Goal: Task Accomplishment & Management: Complete application form

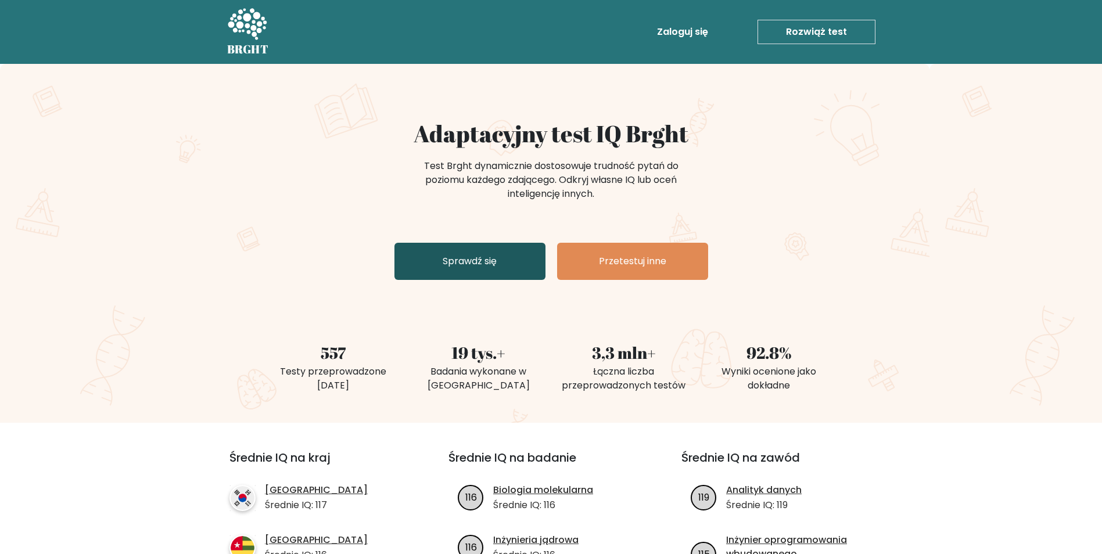
click at [510, 260] on link "Sprawdź się" at bounding box center [470, 261] width 151 height 37
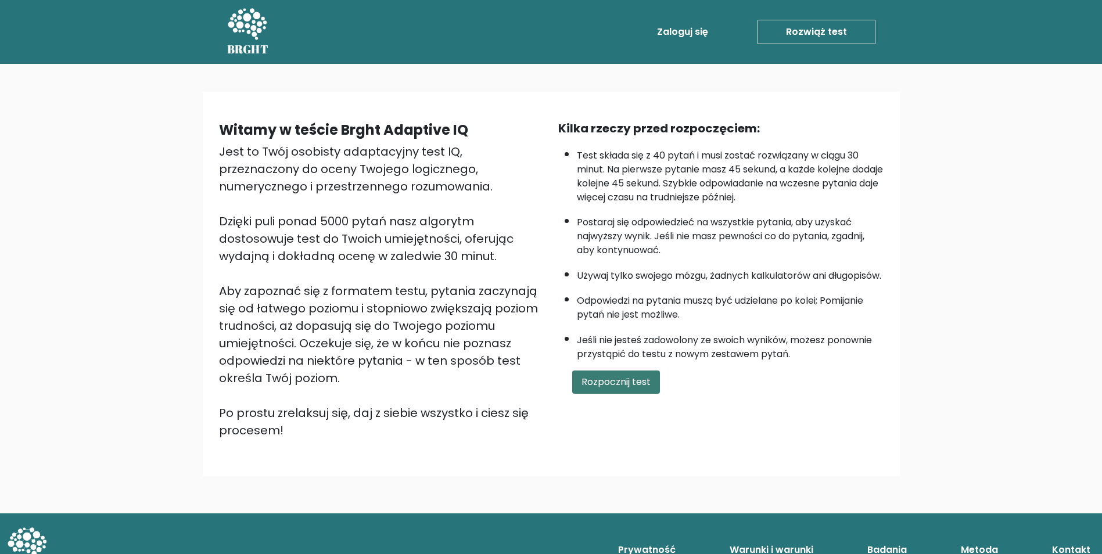
click at [601, 394] on button "Rozpocznij test" at bounding box center [616, 382] width 88 height 23
click at [613, 390] on button "Rozpocznij test" at bounding box center [616, 382] width 88 height 23
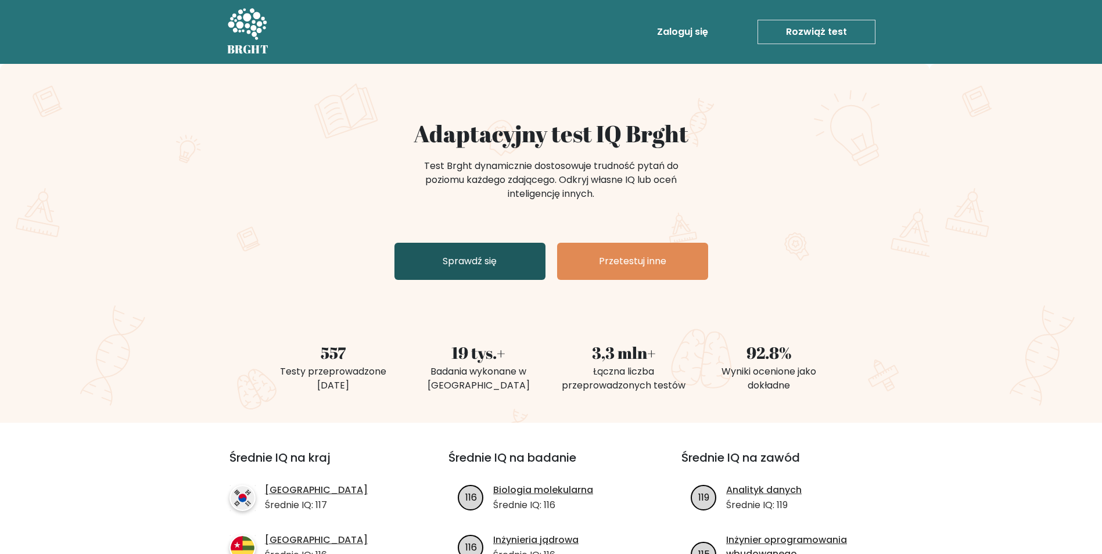
click at [502, 253] on link "Sprawdź się" at bounding box center [470, 261] width 151 height 37
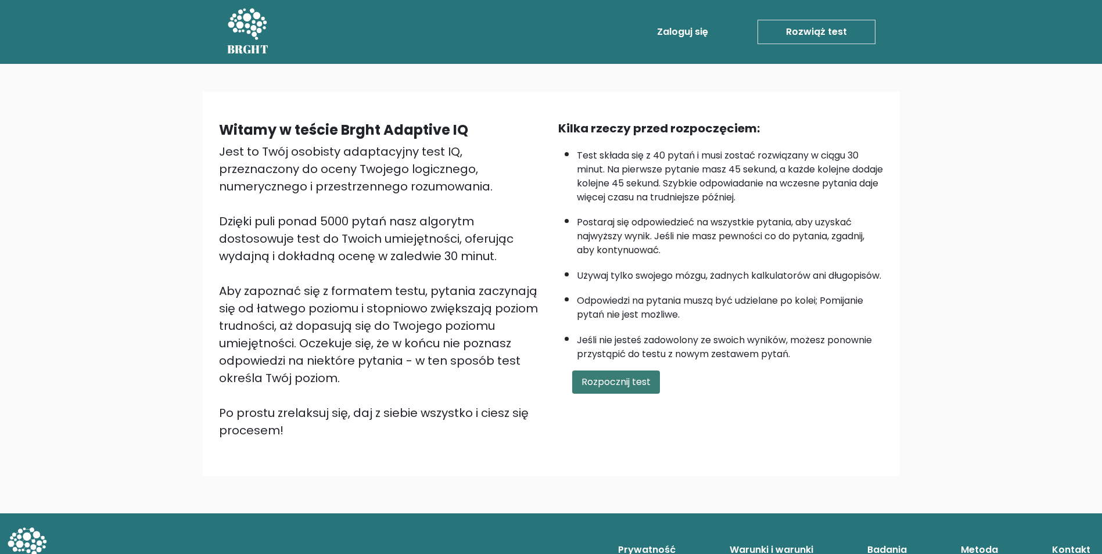
click at [619, 392] on button "Rozpocznij test" at bounding box center [616, 382] width 88 height 23
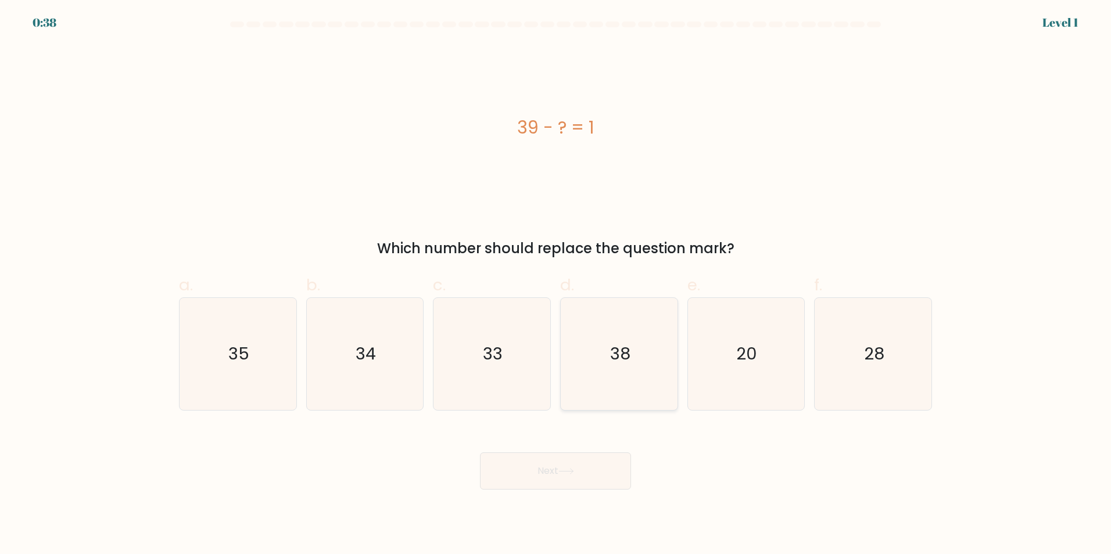
click at [601, 333] on icon "38" at bounding box center [619, 354] width 112 height 112
click at [556, 285] on input "d. 38" at bounding box center [555, 281] width 1 height 8
radio input "true"
click at [573, 472] on icon at bounding box center [566, 471] width 14 height 5
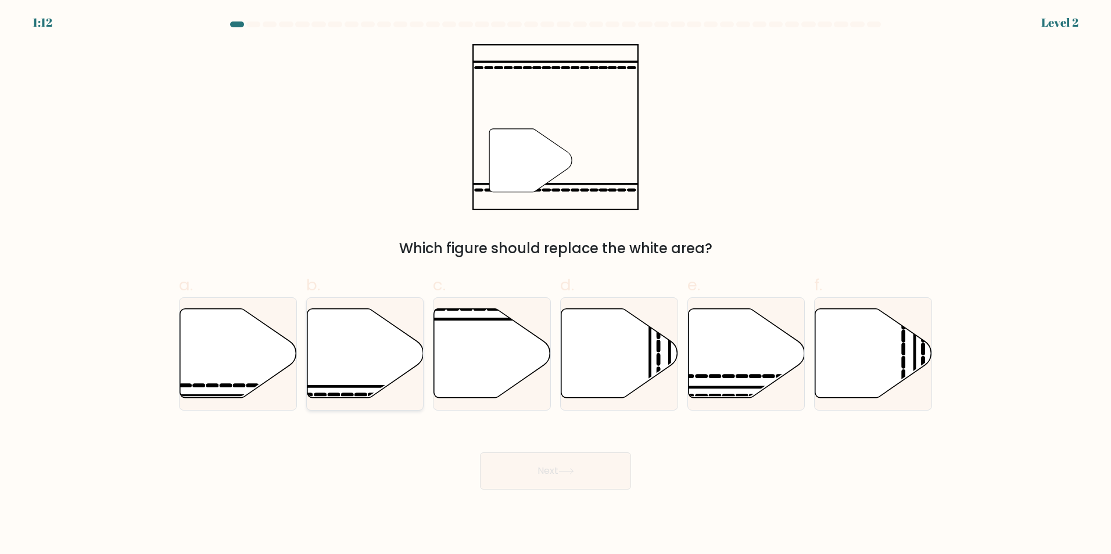
click at [385, 358] on icon at bounding box center [365, 353] width 117 height 89
click at [555, 285] on input "b." at bounding box center [555, 281] width 1 height 8
radio input "true"
click at [542, 462] on button "Next" at bounding box center [555, 471] width 151 height 37
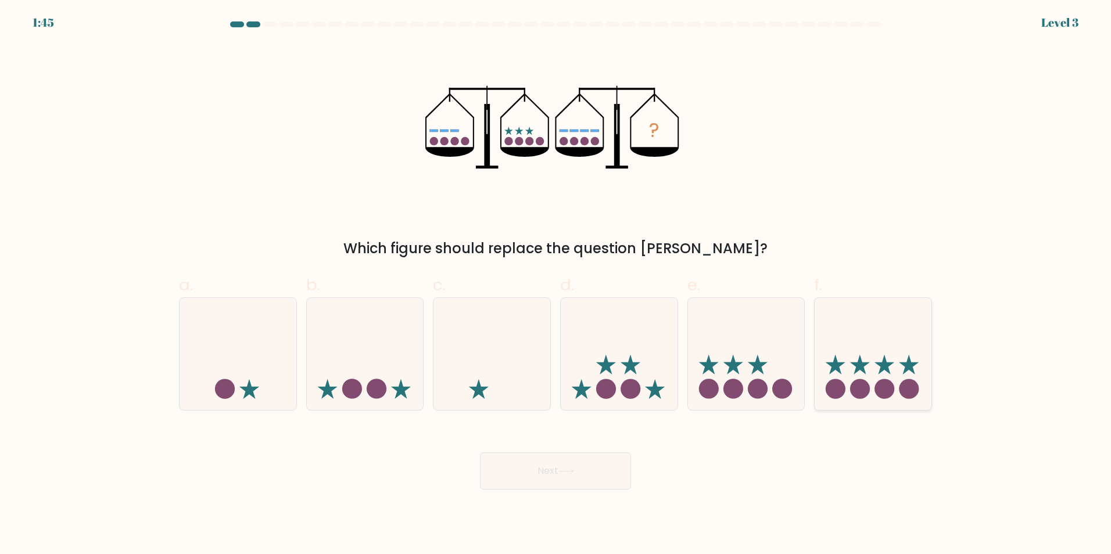
click at [883, 360] on icon at bounding box center [884, 365] width 20 height 20
click at [556, 285] on input "f." at bounding box center [555, 281] width 1 height 8
radio input "true"
click at [578, 467] on button "Next" at bounding box center [555, 471] width 151 height 37
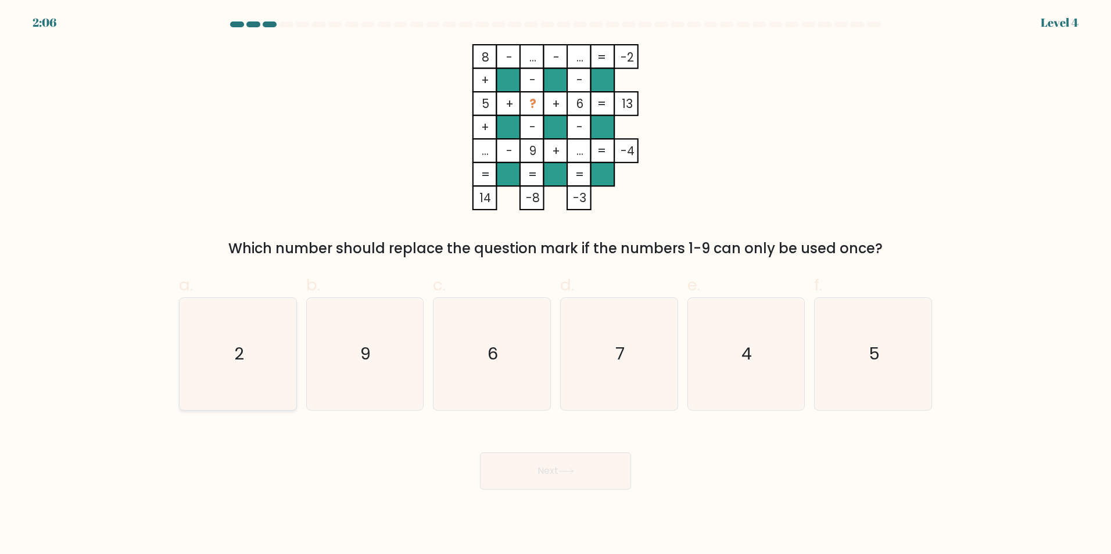
click at [239, 347] on text "2" at bounding box center [239, 353] width 10 height 23
click at [555, 285] on input "a. 2" at bounding box center [555, 281] width 1 height 8
radio input "true"
click at [560, 476] on button "Next" at bounding box center [555, 471] width 151 height 37
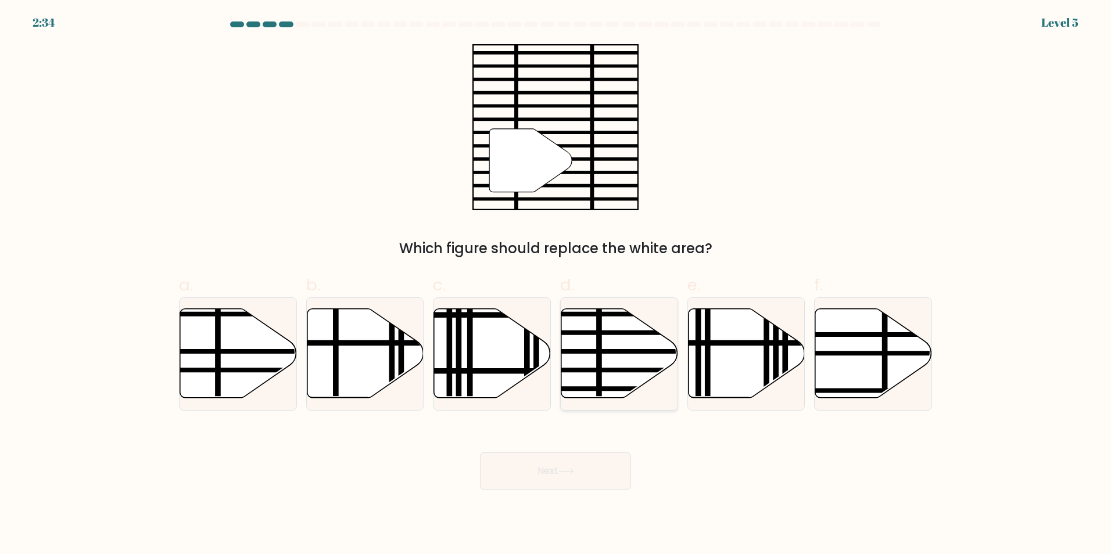
click at [594, 336] on icon at bounding box center [619, 353] width 117 height 89
click at [556, 285] on input "d." at bounding box center [555, 281] width 1 height 8
radio input "true"
click at [572, 480] on button "Next" at bounding box center [555, 471] width 151 height 37
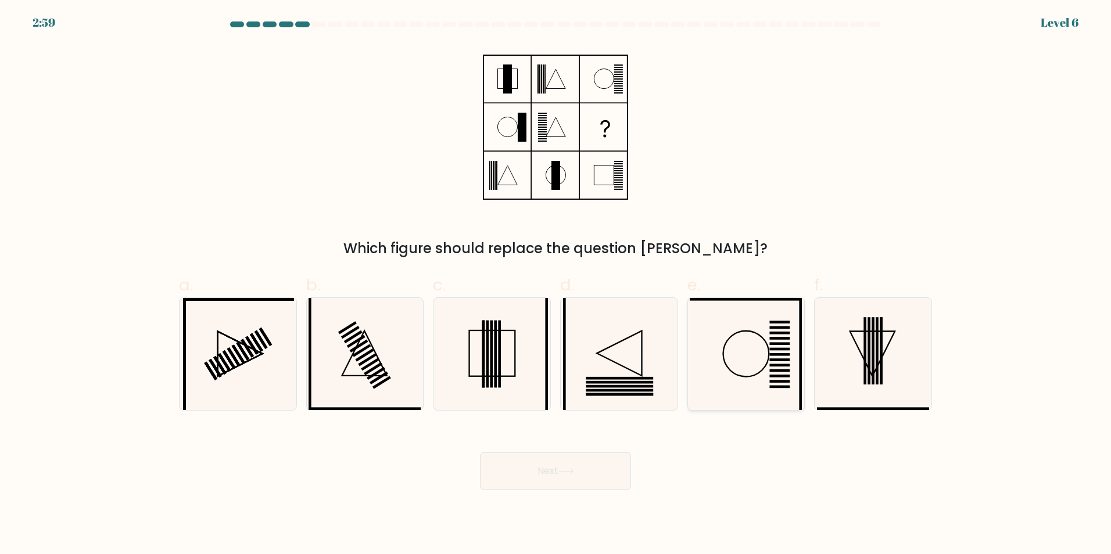
click at [723, 354] on circle at bounding box center [746, 354] width 46 height 46
click at [556, 285] on input "e." at bounding box center [555, 281] width 1 height 8
radio input "true"
click at [570, 475] on button "Next" at bounding box center [555, 471] width 151 height 37
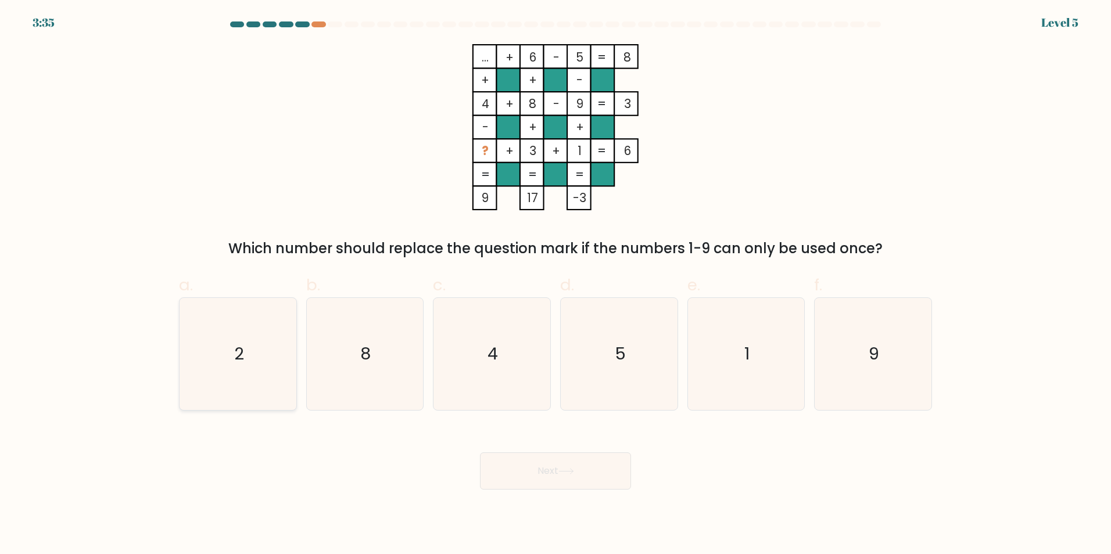
click at [231, 337] on icon "2" at bounding box center [238, 354] width 112 height 112
click at [555, 285] on input "a. 2" at bounding box center [555, 281] width 1 height 8
radio input "true"
click at [561, 482] on button "Next" at bounding box center [555, 471] width 151 height 37
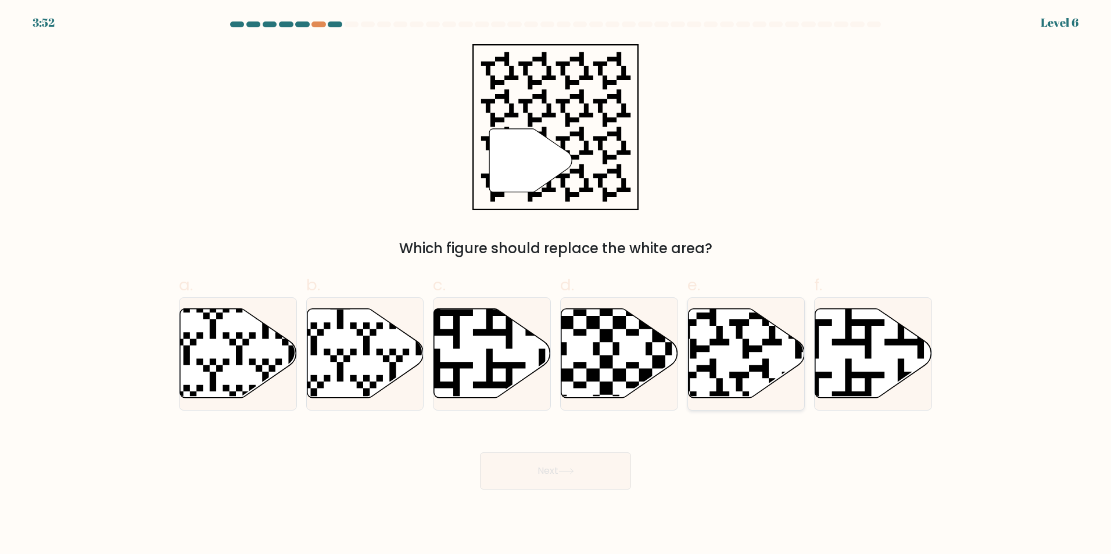
click at [725, 349] on icon at bounding box center [746, 353] width 117 height 89
click at [556, 285] on input "e." at bounding box center [555, 281] width 1 height 8
radio input "true"
click at [604, 474] on button "Next" at bounding box center [555, 471] width 151 height 37
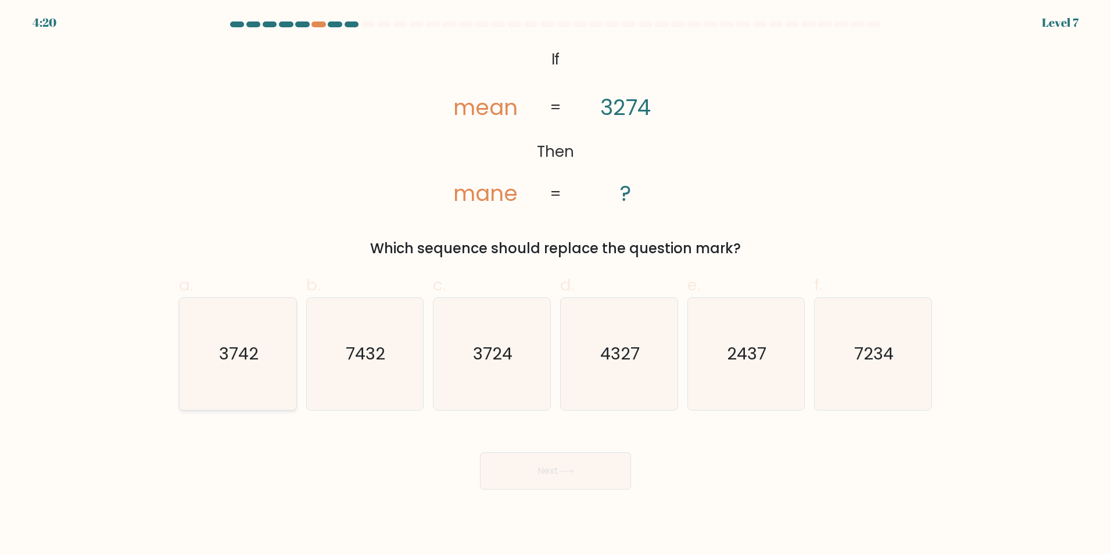
click at [238, 323] on icon "3742" at bounding box center [238, 354] width 112 height 112
click at [555, 285] on input "a. 3742" at bounding box center [555, 281] width 1 height 8
radio input "true"
click at [547, 467] on button "Next" at bounding box center [555, 471] width 151 height 37
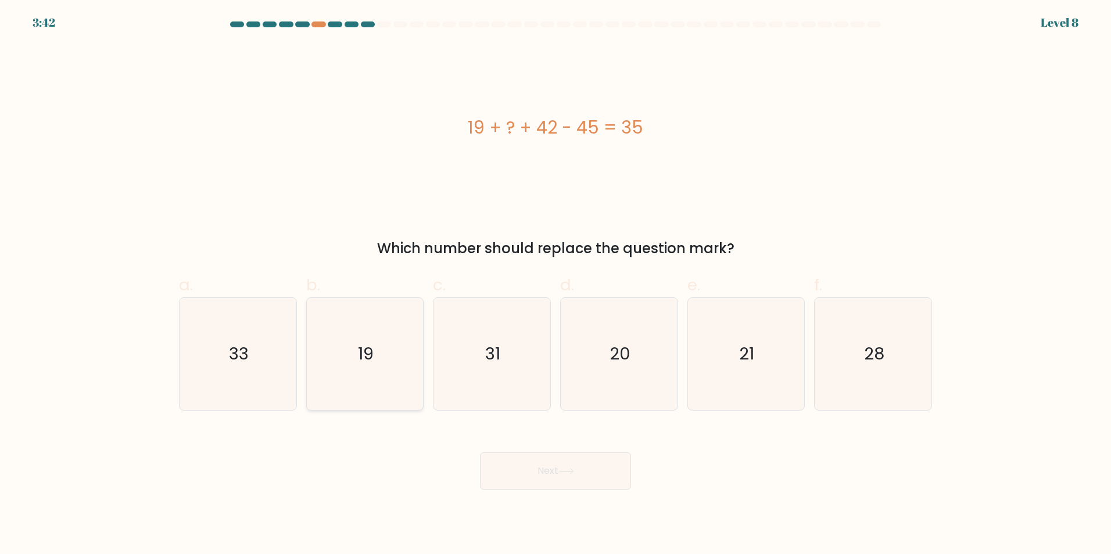
drag, startPoint x: 402, startPoint y: 327, endPoint x: 409, endPoint y: 334, distance: 9.9
click at [401, 328] on icon "19" at bounding box center [365, 354] width 112 height 112
click at [555, 285] on input "b. 19" at bounding box center [555, 281] width 1 height 8
radio input "true"
click at [546, 477] on button "Next" at bounding box center [555, 471] width 151 height 37
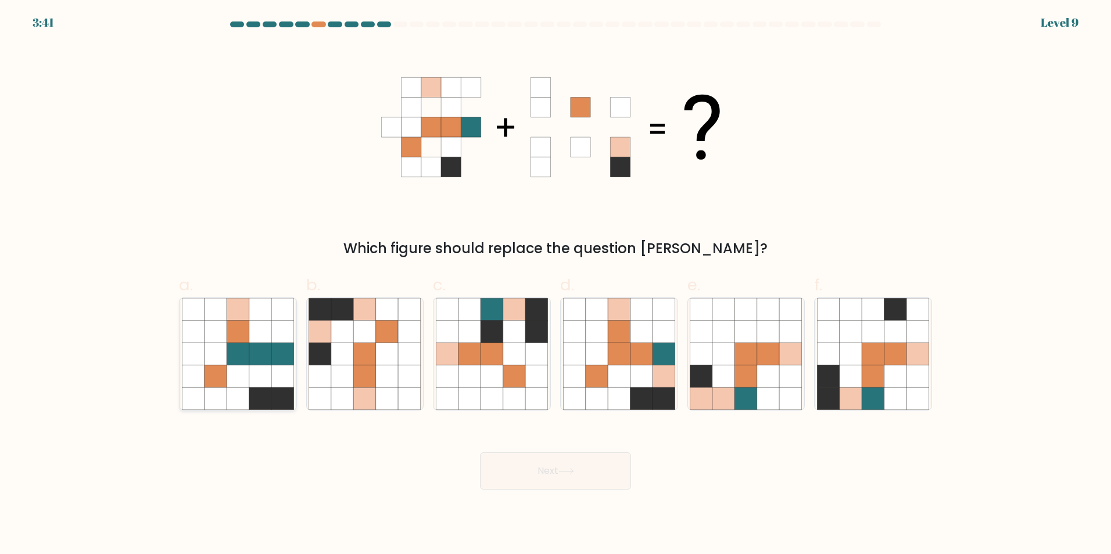
click at [245, 347] on icon at bounding box center [238, 354] width 22 height 22
click at [555, 285] on input "a." at bounding box center [555, 281] width 1 height 8
radio input "true"
click at [530, 478] on button "Next" at bounding box center [555, 471] width 151 height 37
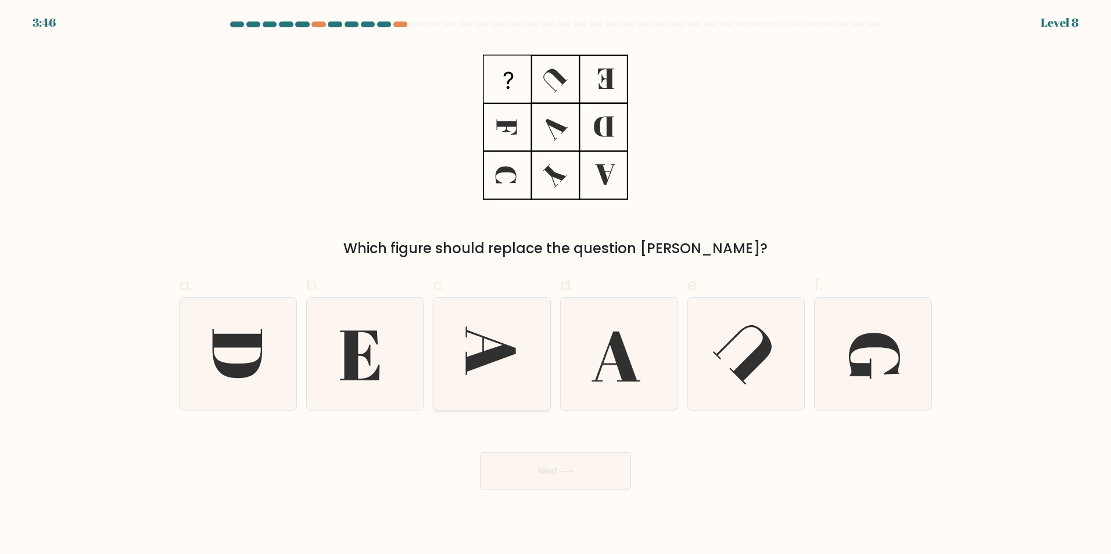
click at [518, 330] on icon at bounding box center [492, 354] width 112 height 112
click at [555, 285] on input "c." at bounding box center [555, 281] width 1 height 8
radio input "true"
click at [532, 473] on button "Next" at bounding box center [555, 471] width 151 height 37
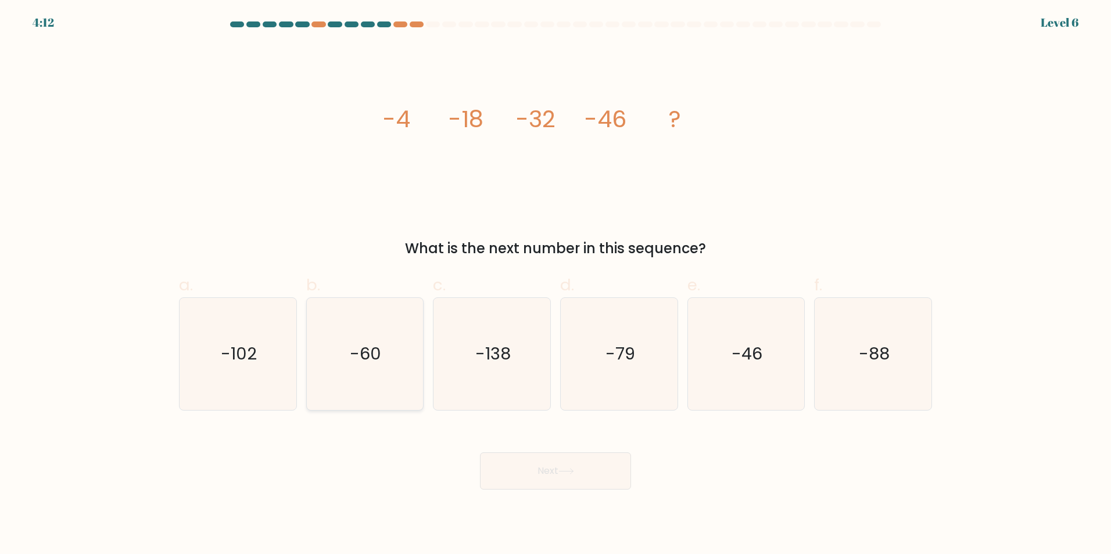
click at [379, 345] on text "-60" at bounding box center [365, 353] width 31 height 23
click at [555, 285] on input "b. -60" at bounding box center [555, 281] width 1 height 8
radio input "true"
drag, startPoint x: 518, startPoint y: 468, endPoint x: 517, endPoint y: 458, distance: 10.5
click at [518, 468] on button "Next" at bounding box center [555, 471] width 151 height 37
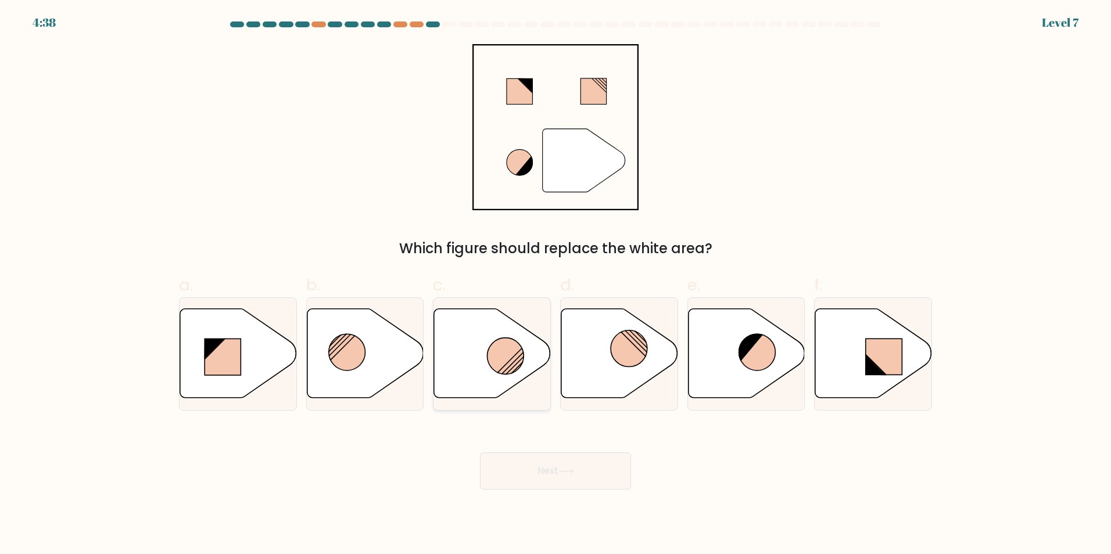
click at [500, 377] on icon at bounding box center [492, 353] width 117 height 89
click at [555, 285] on input "c." at bounding box center [555, 281] width 1 height 8
radio input "true"
click at [553, 461] on button "Next" at bounding box center [555, 471] width 151 height 37
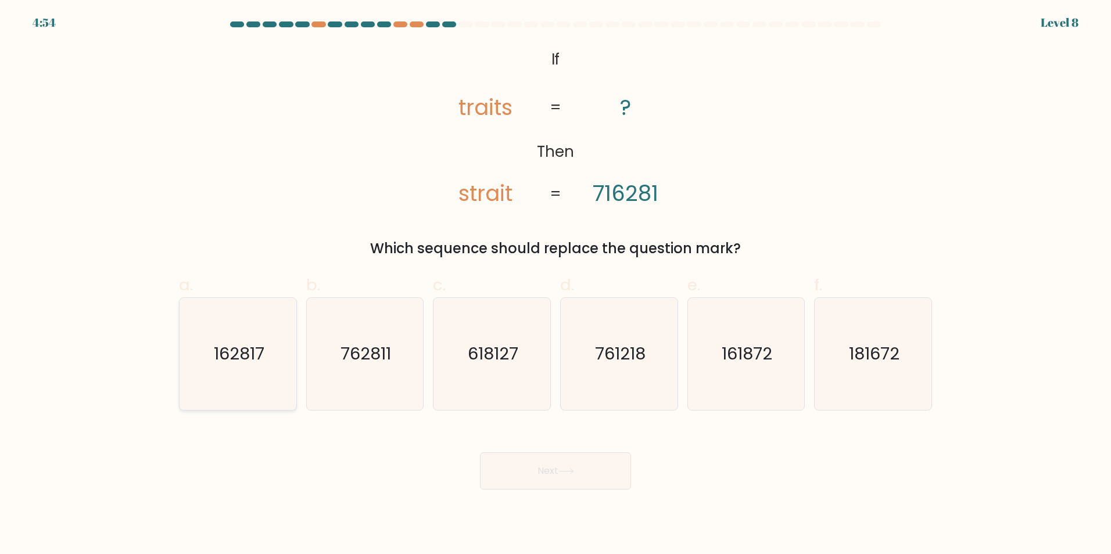
click at [254, 316] on icon "162817" at bounding box center [238, 354] width 112 height 112
click at [252, 354] on text "162817" at bounding box center [239, 353] width 51 height 23
click at [555, 285] on input "a. 162817" at bounding box center [555, 281] width 1 height 8
radio input "true"
click at [526, 469] on button "Next" at bounding box center [555, 471] width 151 height 37
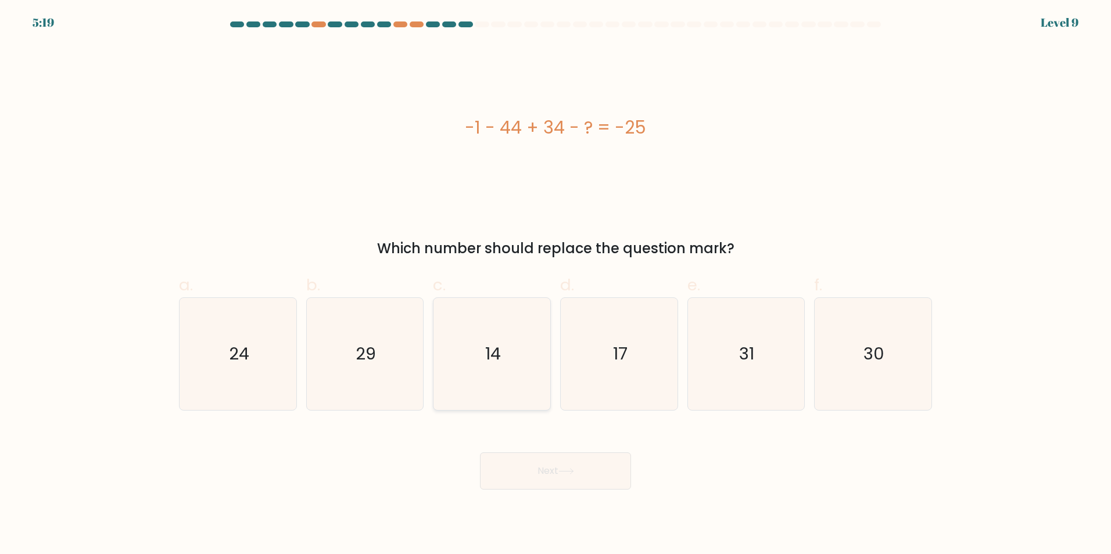
click at [487, 332] on icon "14" at bounding box center [492, 354] width 112 height 112
click at [555, 285] on input "c. 14" at bounding box center [555, 281] width 1 height 8
radio input "true"
click at [538, 464] on button "Next" at bounding box center [555, 471] width 151 height 37
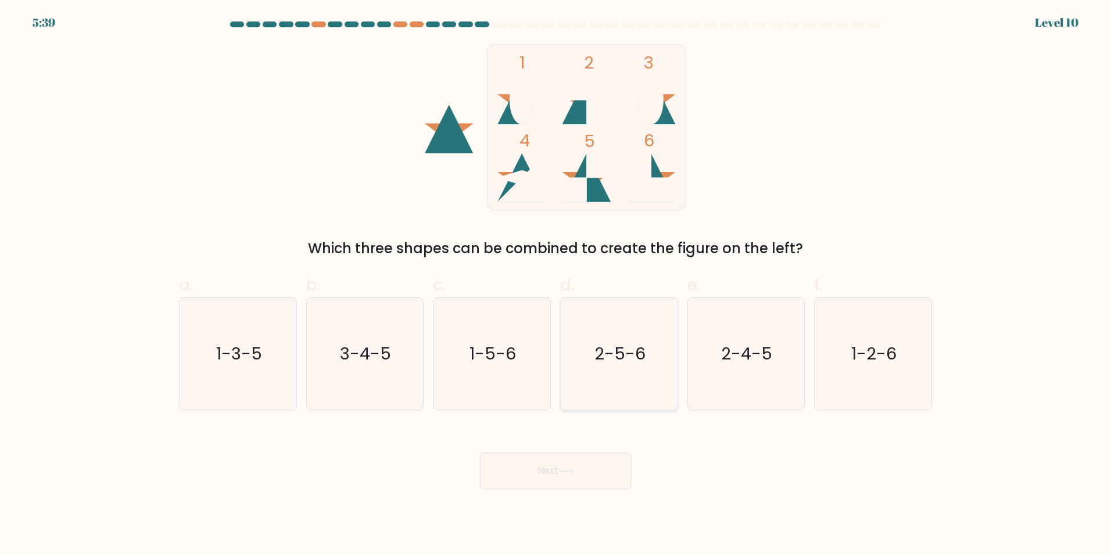
drag, startPoint x: 590, startPoint y: 378, endPoint x: 591, endPoint y: 387, distance: 9.4
click at [591, 378] on icon "2-5-6" at bounding box center [619, 354] width 112 height 112
click at [556, 285] on input "d. 2-5-6" at bounding box center [555, 281] width 1 height 8
radio input "true"
click at [585, 464] on button "Next" at bounding box center [555, 471] width 151 height 37
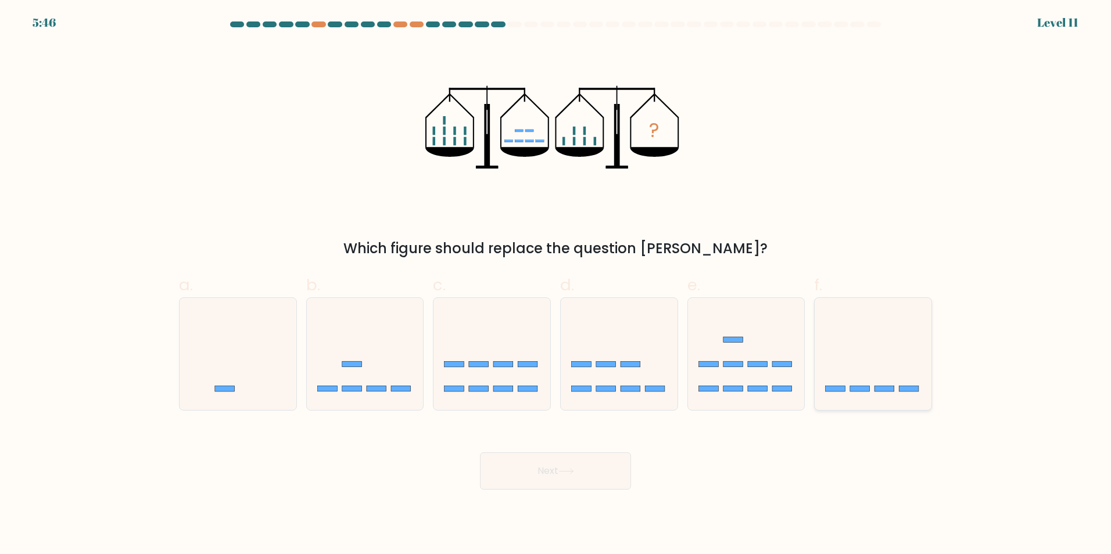
click at [855, 366] on icon at bounding box center [873, 354] width 117 height 96
click at [556, 285] on input "f." at bounding box center [555, 281] width 1 height 8
radio input "true"
click at [548, 468] on button "Next" at bounding box center [555, 471] width 151 height 37
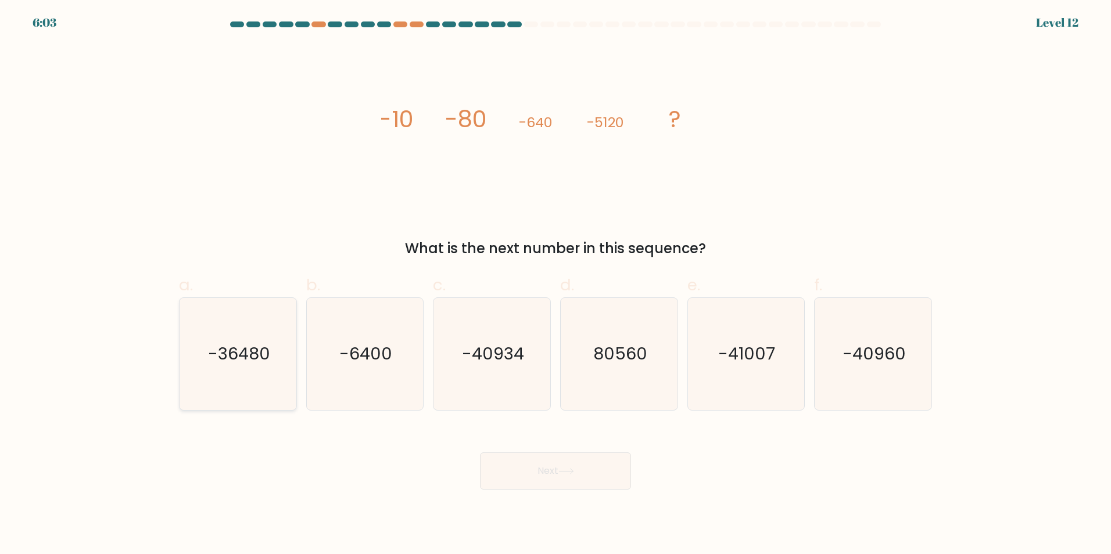
click at [180, 363] on div "-36480" at bounding box center [238, 353] width 118 height 113
click at [555, 285] on input "a. -36480" at bounding box center [555, 281] width 1 height 8
radio input "true"
click at [528, 471] on button "Next" at bounding box center [555, 471] width 151 height 37
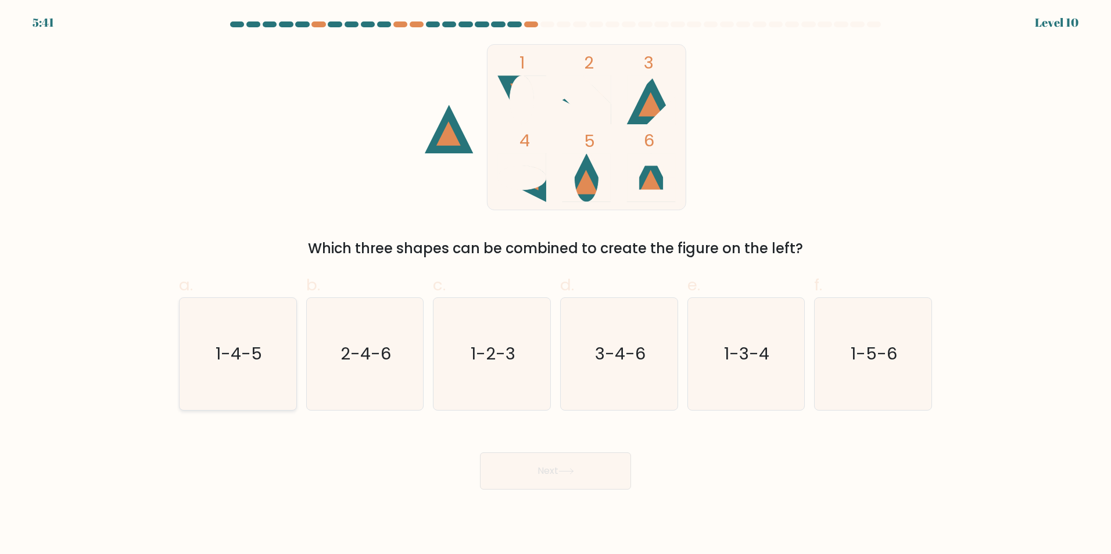
drag, startPoint x: 230, startPoint y: 357, endPoint x: 279, endPoint y: 367, distance: 50.4
click at [230, 357] on text "1-4-5" at bounding box center [239, 353] width 46 height 23
click at [555, 285] on input "a. 1-4-5" at bounding box center [555, 281] width 1 height 8
radio input "true"
click at [580, 460] on button "Next" at bounding box center [555, 471] width 151 height 37
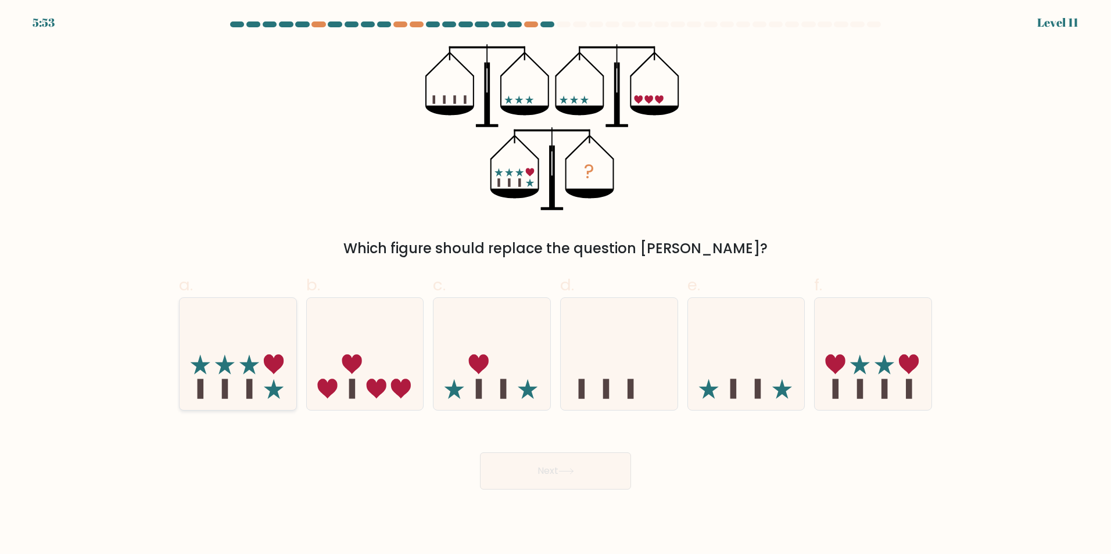
click at [254, 356] on icon at bounding box center [238, 354] width 117 height 96
click at [555, 285] on input "a." at bounding box center [555, 281] width 1 height 8
radio input "true"
click at [585, 475] on button "Next" at bounding box center [555, 471] width 151 height 37
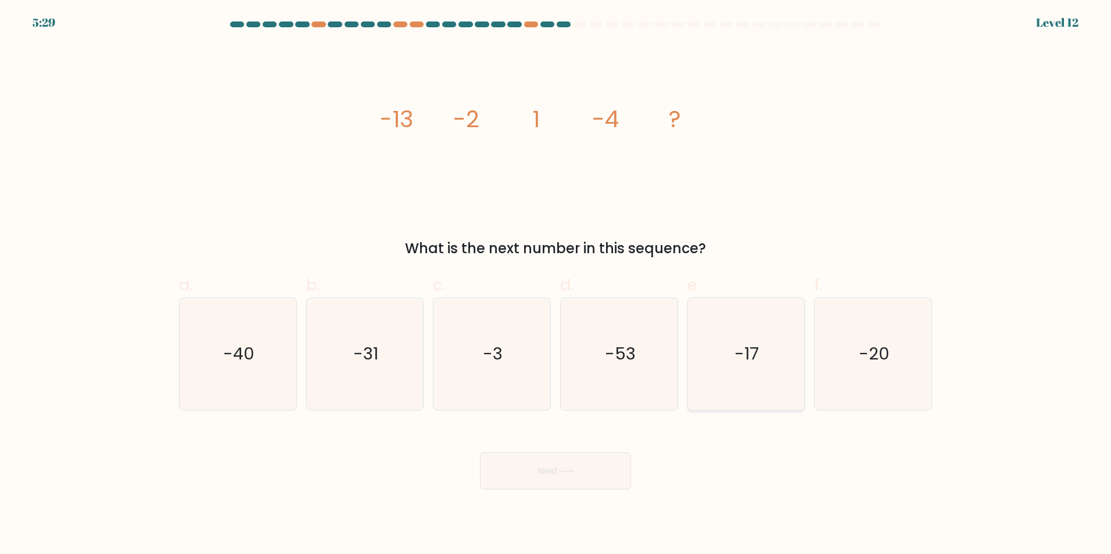
click at [748, 361] on text "-17" at bounding box center [747, 353] width 24 height 23
click at [556, 285] on input "e. -17" at bounding box center [555, 281] width 1 height 8
radio input "true"
click at [591, 476] on button "Next" at bounding box center [555, 471] width 151 height 37
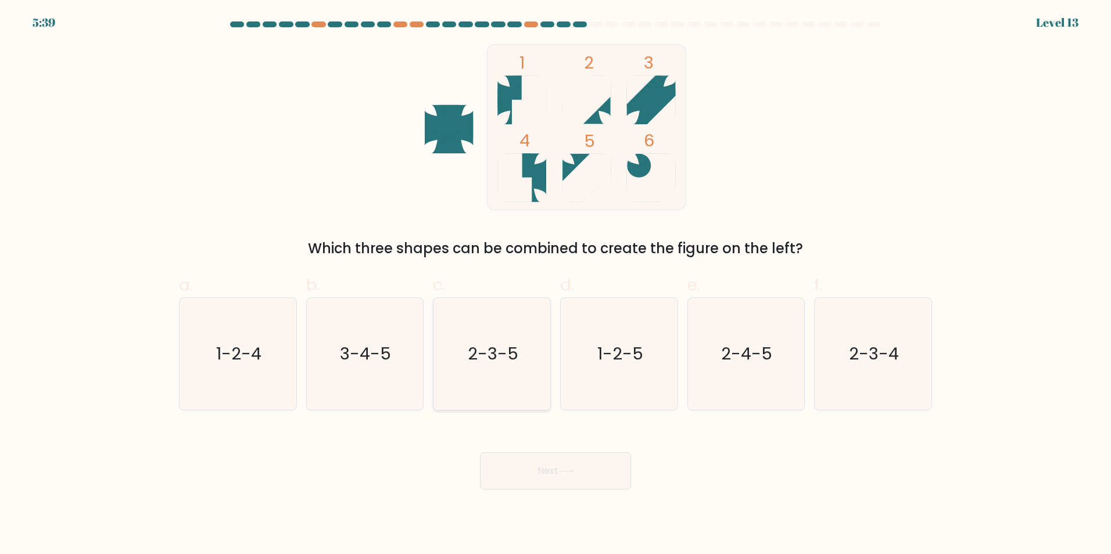
click at [507, 338] on icon "2-3-5" at bounding box center [492, 354] width 112 height 112
click at [555, 285] on input "c. 2-3-5" at bounding box center [555, 281] width 1 height 8
radio input "true"
click at [535, 471] on button "Next" at bounding box center [555, 471] width 151 height 37
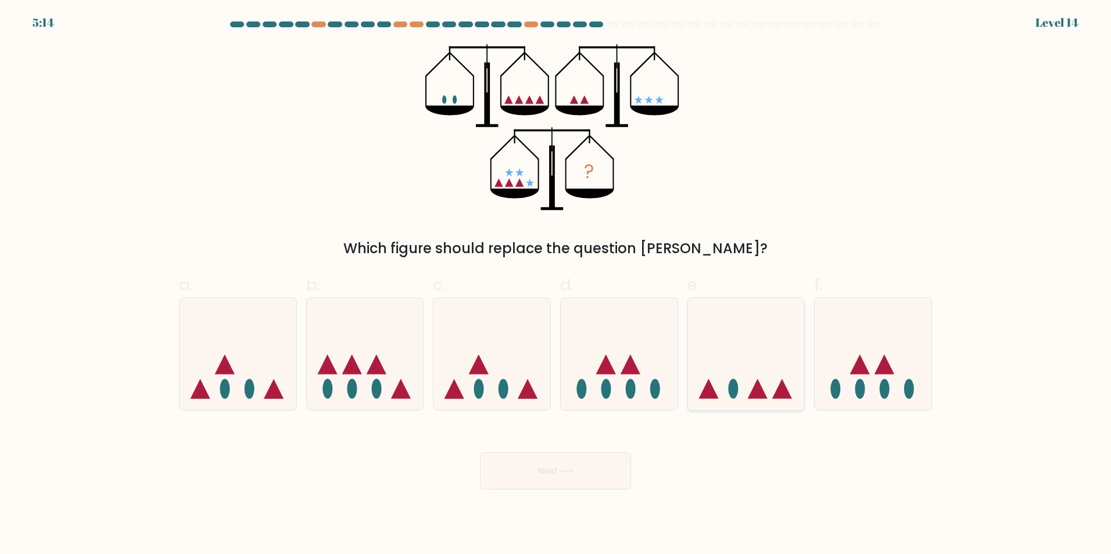
click at [706, 338] on icon at bounding box center [746, 354] width 117 height 96
click at [556, 285] on input "e." at bounding box center [555, 281] width 1 height 8
radio input "true"
click at [594, 477] on button "Next" at bounding box center [555, 471] width 151 height 37
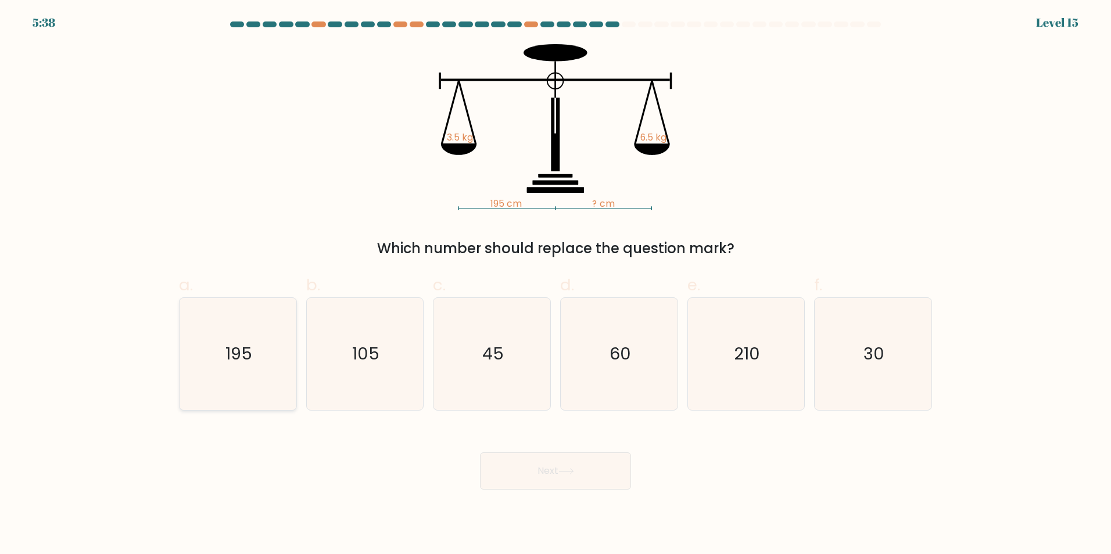
click at [253, 340] on icon "195" at bounding box center [238, 354] width 112 height 112
click at [555, 285] on input "a. 195" at bounding box center [555, 281] width 1 height 8
radio input "true"
click at [542, 475] on button "Next" at bounding box center [555, 471] width 151 height 37
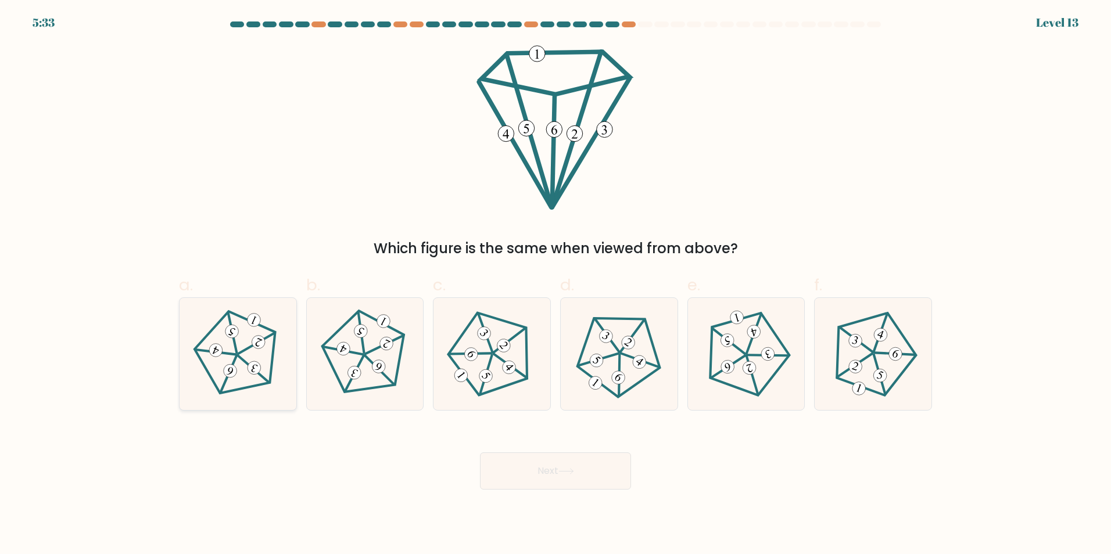
click at [243, 358] on icon at bounding box center [237, 353] width 89 height 89
click at [555, 285] on input "a." at bounding box center [555, 281] width 1 height 8
radio input "true"
click at [518, 460] on button "Next" at bounding box center [555, 471] width 151 height 37
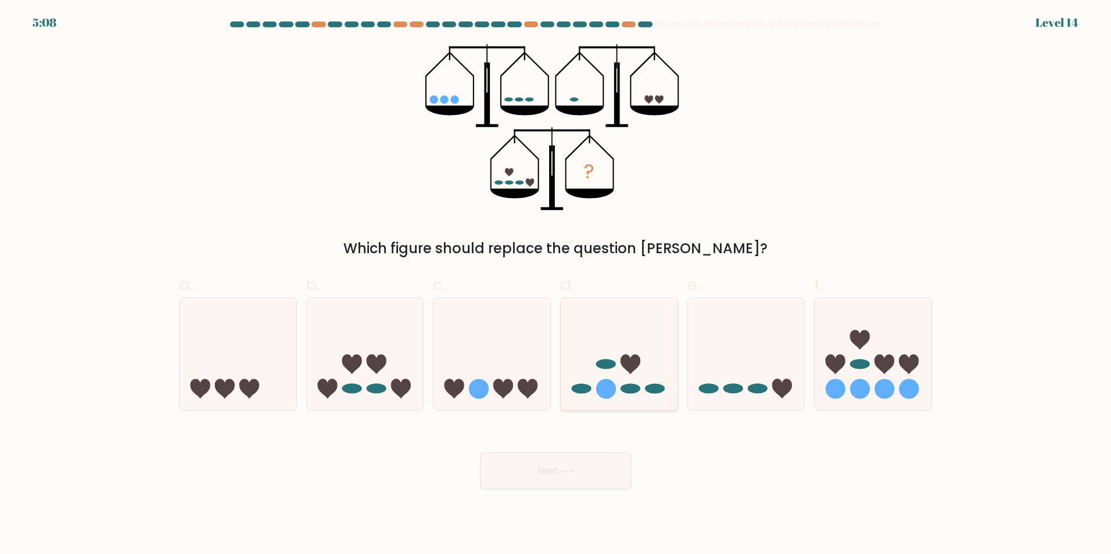
click at [604, 320] on icon at bounding box center [619, 354] width 117 height 96
click at [556, 285] on input "d." at bounding box center [555, 281] width 1 height 8
radio input "true"
click at [564, 478] on button "Next" at bounding box center [555, 471] width 151 height 37
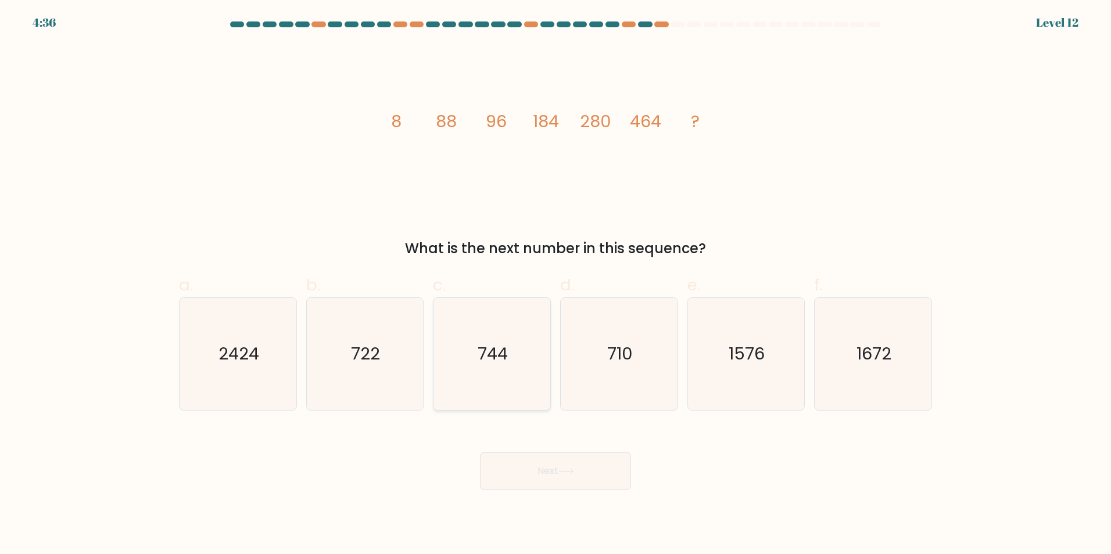
click at [490, 341] on icon "744" at bounding box center [492, 354] width 112 height 112
click at [555, 285] on input "c. 744" at bounding box center [555, 281] width 1 height 8
radio input "true"
click at [521, 453] on div "Next" at bounding box center [555, 457] width 767 height 65
click at [525, 468] on button "Next" at bounding box center [555, 471] width 151 height 37
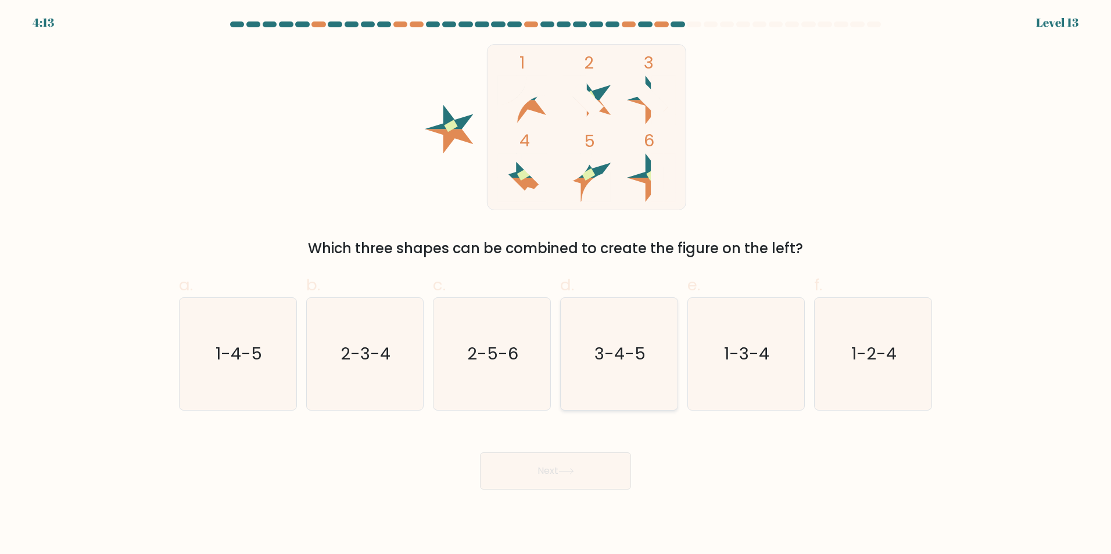
click at [623, 338] on icon "3-4-5" at bounding box center [619, 354] width 112 height 112
click at [556, 285] on input "d. 3-4-5" at bounding box center [555, 281] width 1 height 8
radio input "true"
click at [587, 465] on button "Next" at bounding box center [555, 471] width 151 height 37
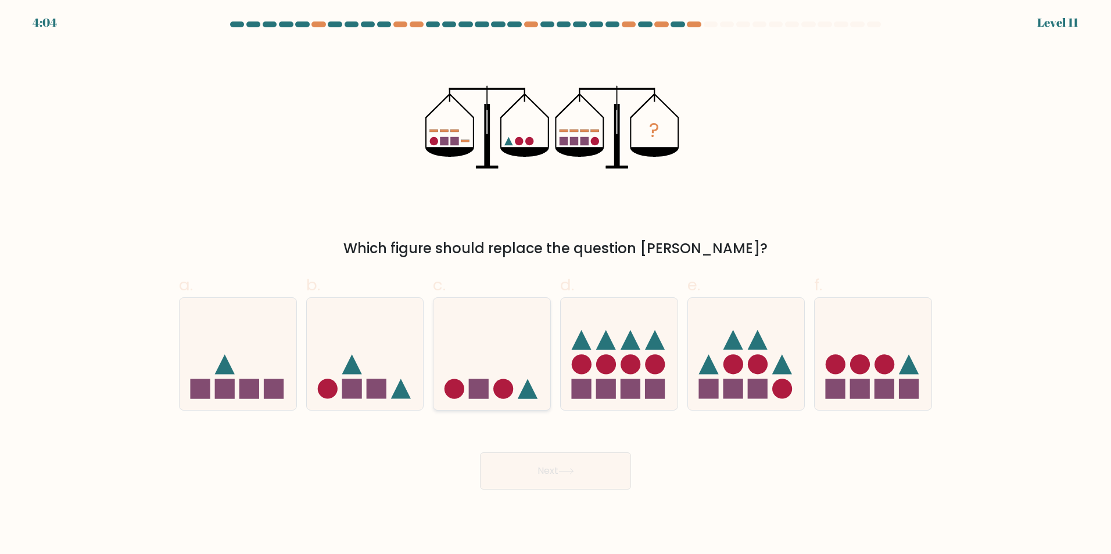
drag, startPoint x: 481, startPoint y: 354, endPoint x: 484, endPoint y: 370, distance: 16.1
click at [480, 359] on icon at bounding box center [491, 354] width 117 height 96
click at [555, 285] on input "c." at bounding box center [555, 281] width 1 height 8
radio input "true"
click at [552, 479] on button "Next" at bounding box center [555, 471] width 151 height 37
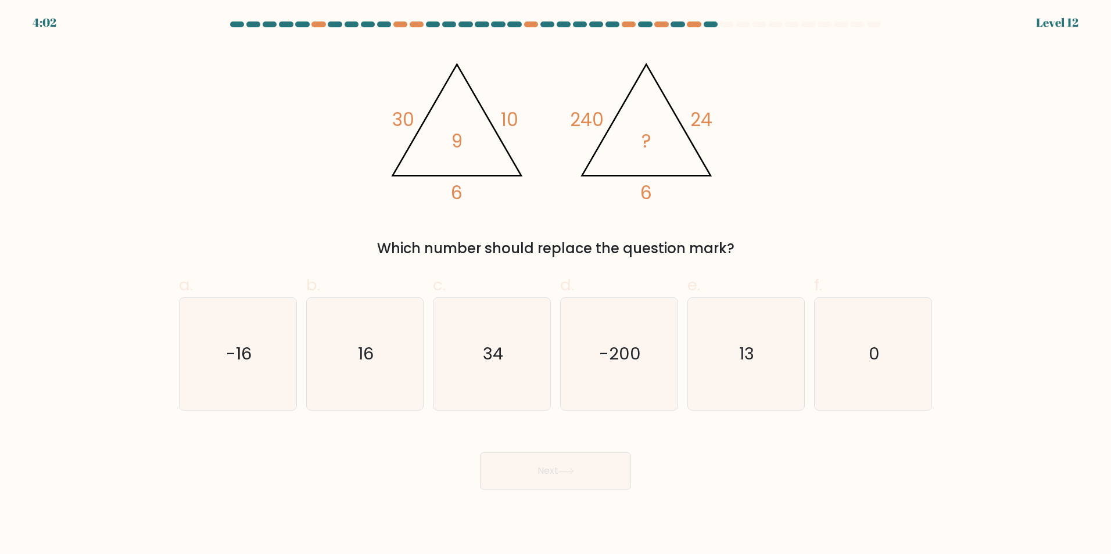
click at [554, 473] on button "Next" at bounding box center [555, 471] width 151 height 37
click at [768, 435] on div "Next" at bounding box center [555, 457] width 767 height 65
click at [357, 347] on icon "16" at bounding box center [365, 354] width 112 height 112
click at [555, 285] on input "b. 16" at bounding box center [555, 281] width 1 height 8
radio input "true"
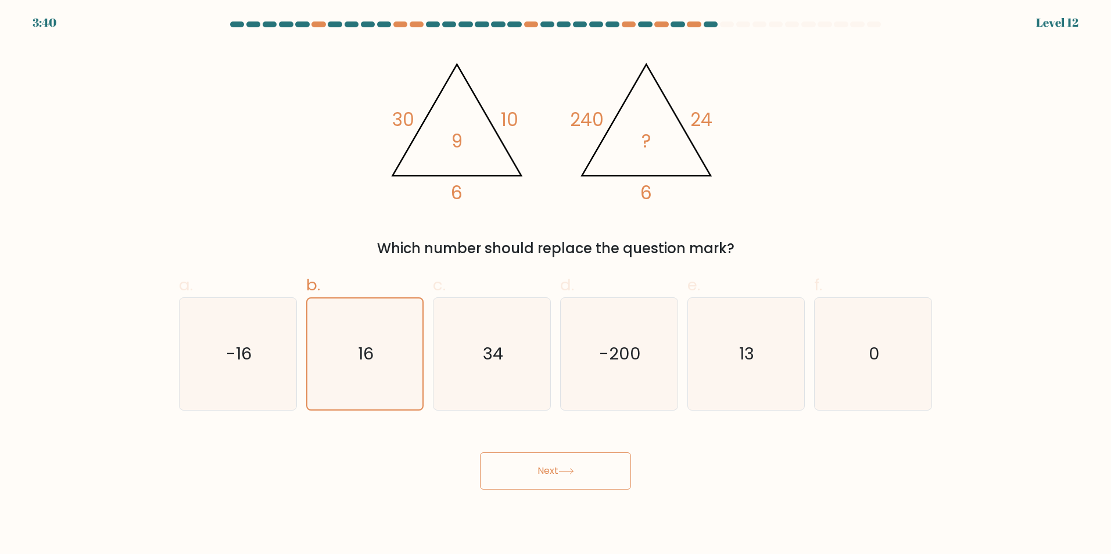
click at [548, 463] on button "Next" at bounding box center [555, 471] width 151 height 37
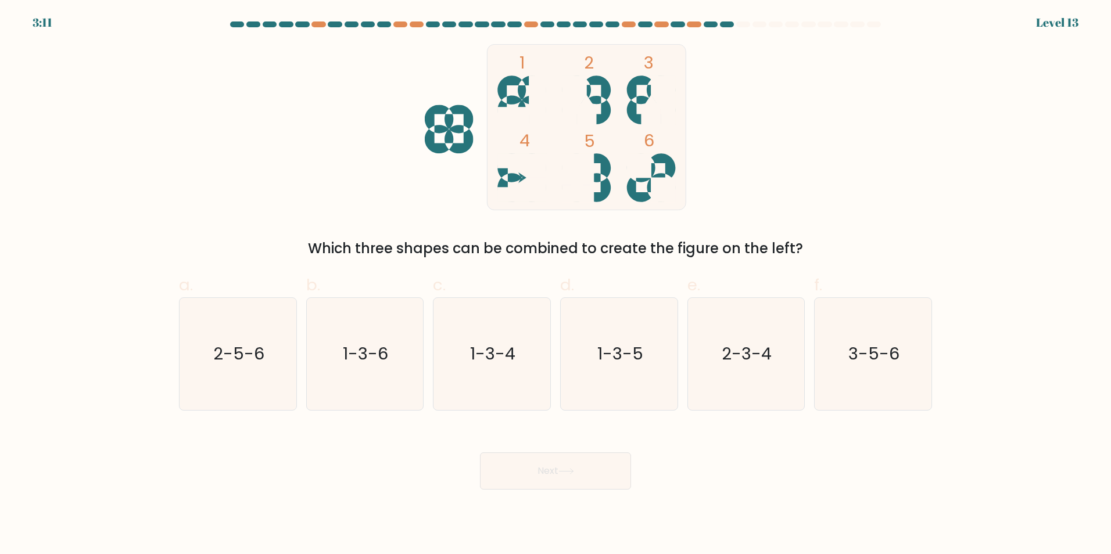
drag, startPoint x: 744, startPoint y: 335, endPoint x: 681, endPoint y: 407, distance: 96.0
click at [745, 336] on icon "2-3-4" at bounding box center [746, 354] width 112 height 112
click at [556, 285] on input "e. 2-3-4" at bounding box center [555, 281] width 1 height 8
radio input "true"
click at [589, 469] on button "Next" at bounding box center [555, 471] width 151 height 37
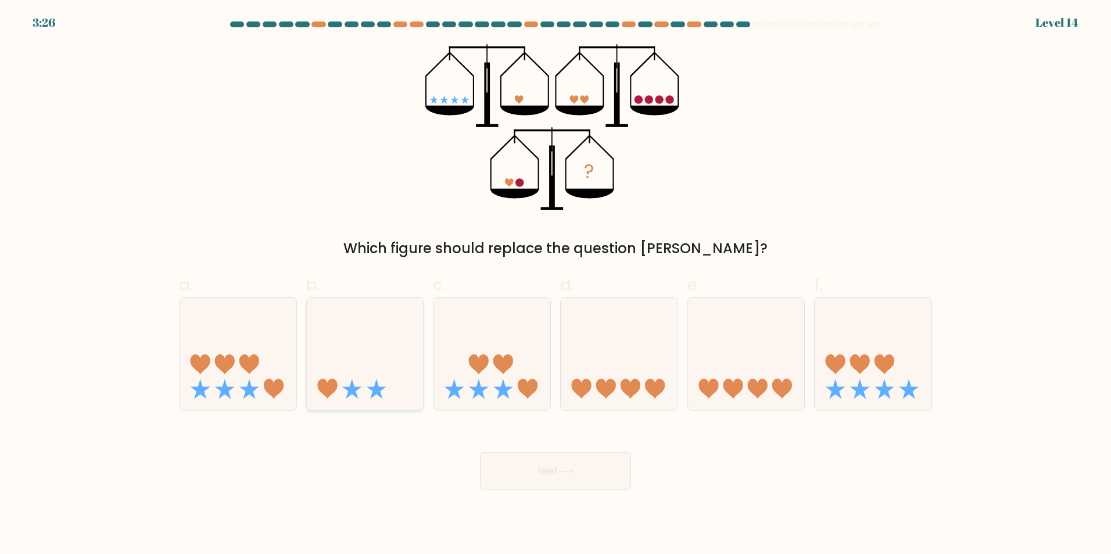
click at [371, 352] on icon at bounding box center [365, 354] width 117 height 96
click at [555, 285] on input "b." at bounding box center [555, 281] width 1 height 8
radio input "true"
click at [517, 466] on button "Next" at bounding box center [555, 471] width 151 height 37
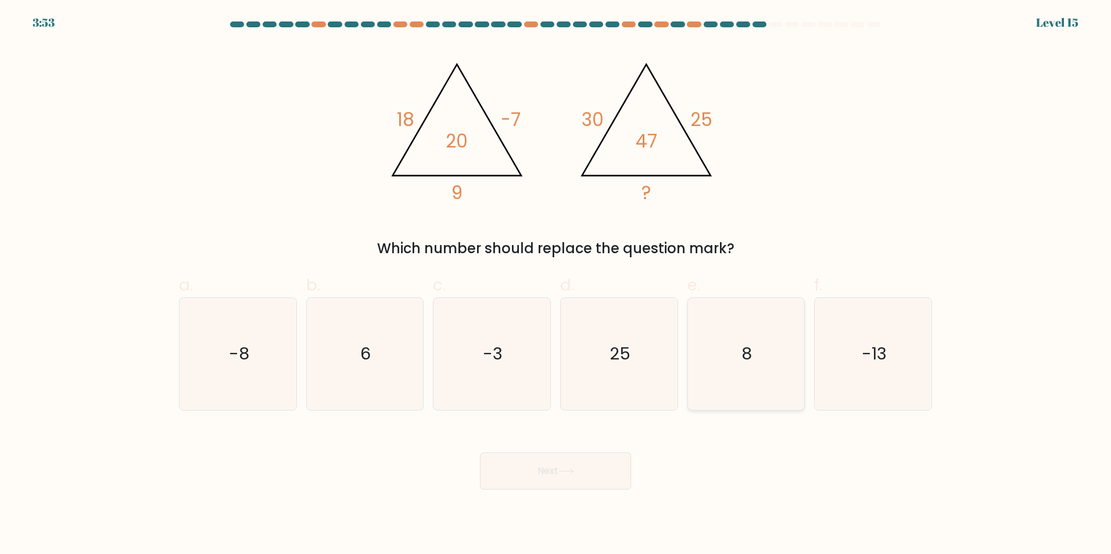
drag, startPoint x: 740, startPoint y: 311, endPoint x: 726, endPoint y: 349, distance: 40.8
click at [740, 314] on icon "8" at bounding box center [746, 354] width 112 height 112
click at [556, 285] on input "e. 8" at bounding box center [555, 281] width 1 height 8
radio input "true"
click at [596, 471] on button "Next" at bounding box center [555, 471] width 151 height 37
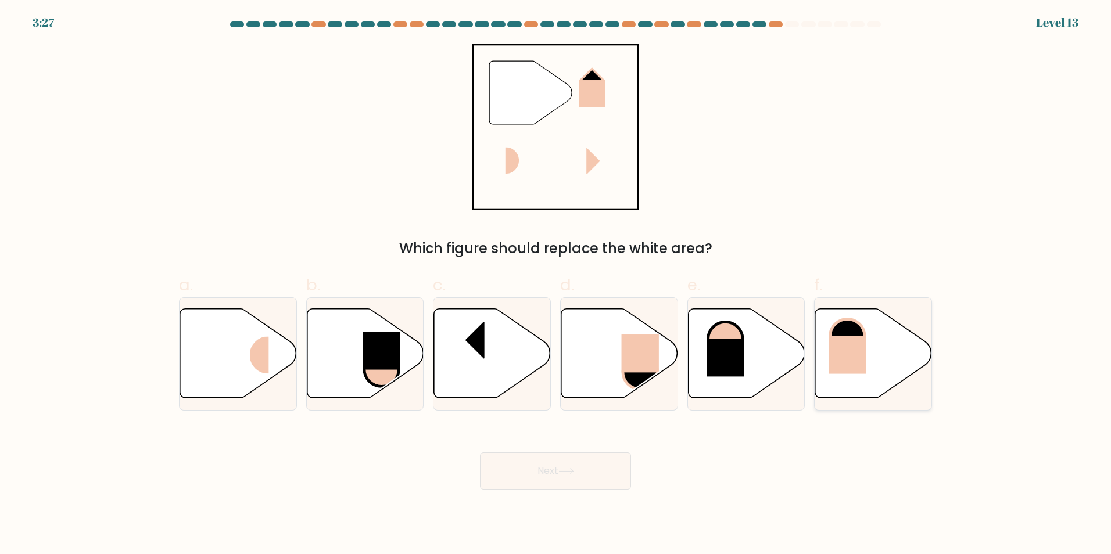
click at [874, 343] on icon at bounding box center [873, 353] width 117 height 89
click at [556, 285] on input "f." at bounding box center [555, 281] width 1 height 8
radio input "true"
click at [590, 476] on button "Next" at bounding box center [555, 471] width 151 height 37
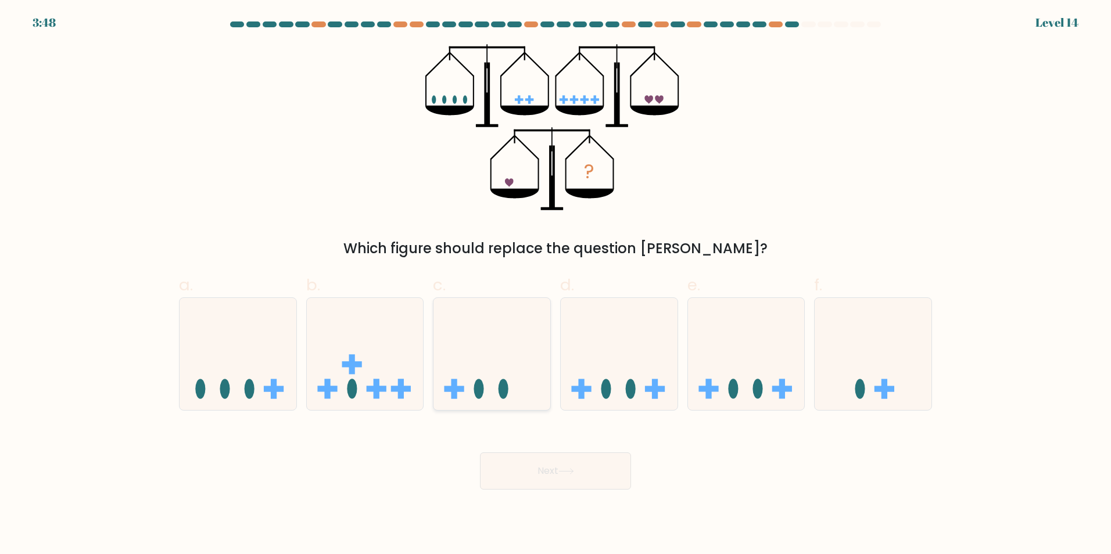
drag, startPoint x: 501, startPoint y: 318, endPoint x: 503, endPoint y: 331, distance: 12.8
click at [501, 321] on icon at bounding box center [491, 354] width 117 height 96
click at [555, 285] on input "c." at bounding box center [555, 281] width 1 height 8
radio input "true"
click at [550, 469] on button "Next" at bounding box center [555, 471] width 151 height 37
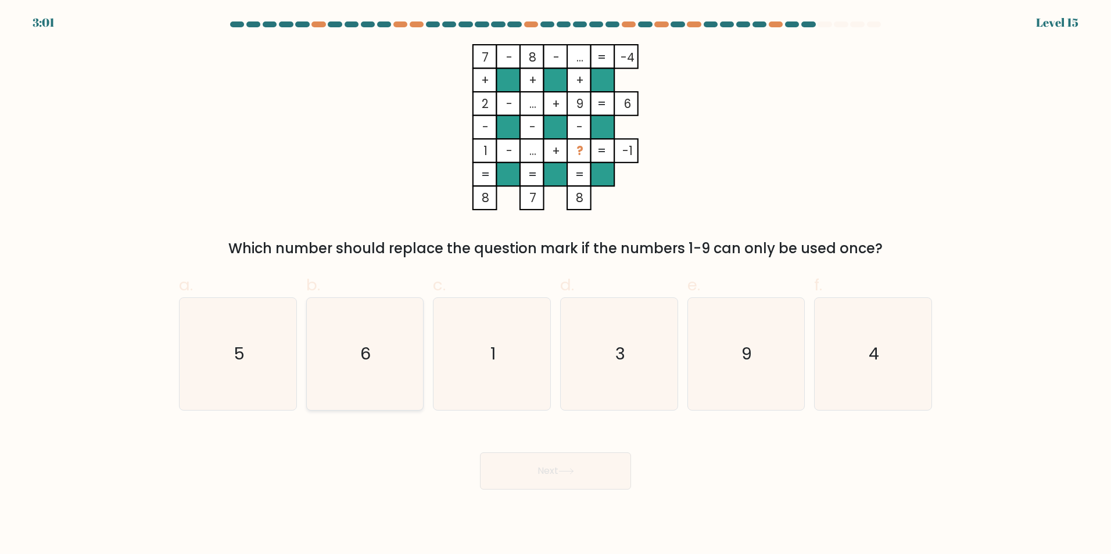
drag, startPoint x: 244, startPoint y: 337, endPoint x: 339, endPoint y: 390, distance: 108.8
click at [243, 339] on icon "5" at bounding box center [238, 354] width 112 height 112
click at [555, 285] on input "a. 5" at bounding box center [555, 281] width 1 height 8
radio input "true"
click at [539, 475] on button "Next" at bounding box center [555, 471] width 151 height 37
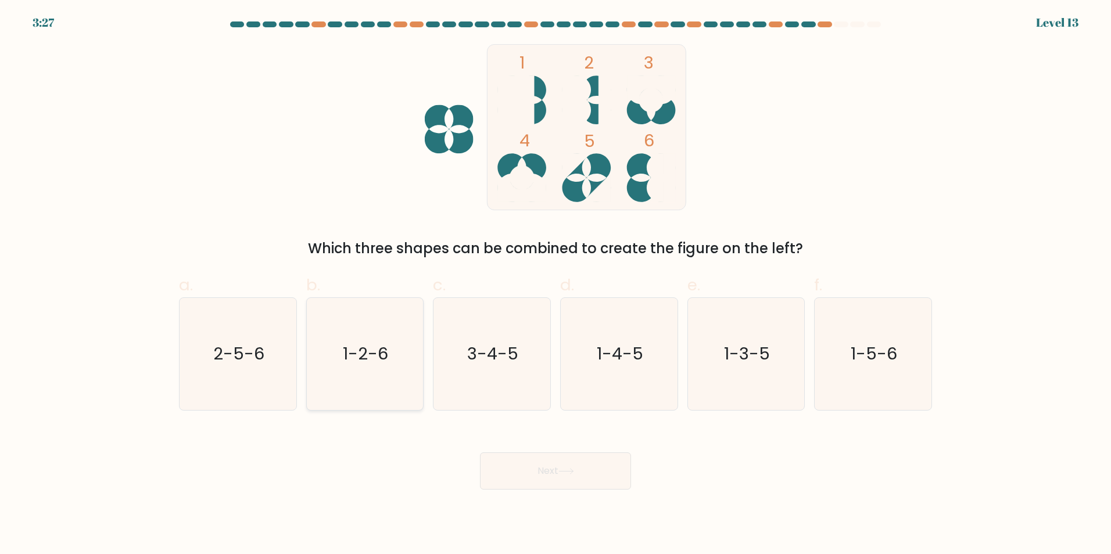
drag, startPoint x: 369, startPoint y: 340, endPoint x: 423, endPoint y: 368, distance: 61.1
click at [369, 343] on icon "1-2-6" at bounding box center [365, 354] width 112 height 112
click at [555, 285] on input "b. 1-2-6" at bounding box center [555, 281] width 1 height 8
radio input "true"
click at [540, 468] on button "Next" at bounding box center [555, 471] width 151 height 37
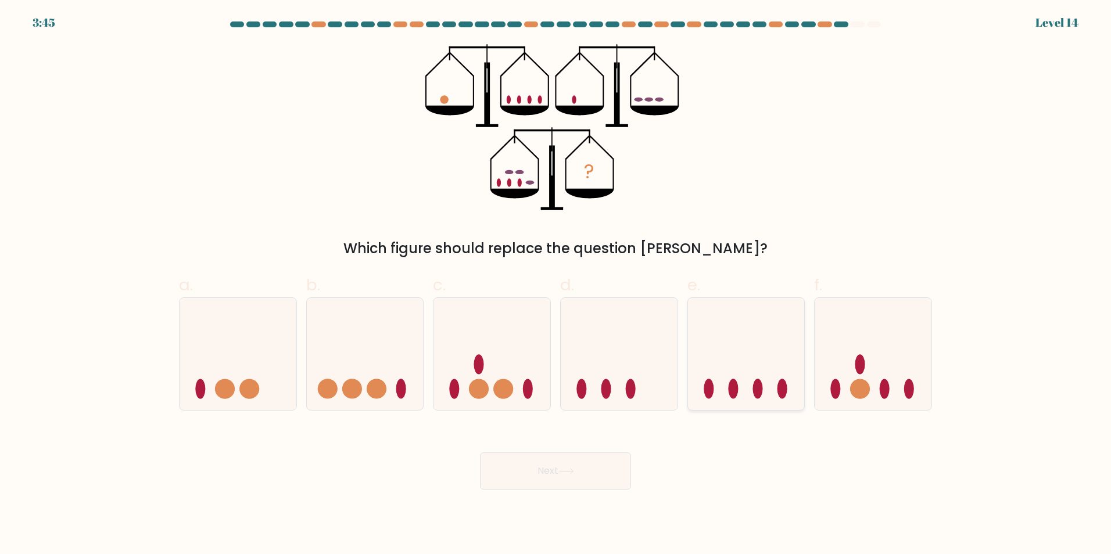
click at [714, 351] on icon at bounding box center [746, 354] width 117 height 96
click at [556, 285] on input "e." at bounding box center [555, 281] width 1 height 8
radio input "true"
click at [583, 487] on button "Next" at bounding box center [555, 471] width 151 height 37
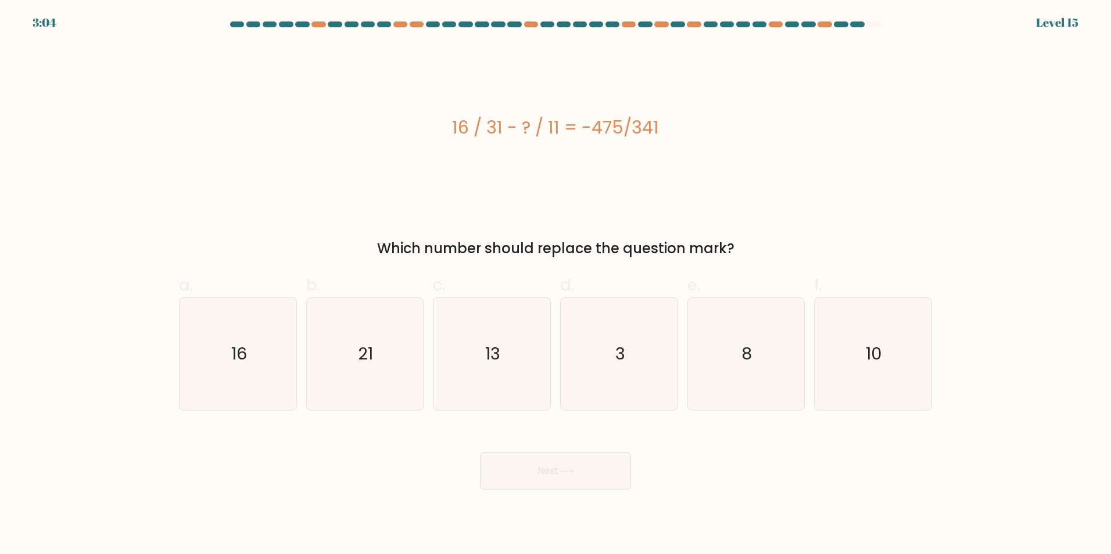
drag, startPoint x: 750, startPoint y: 350, endPoint x: 650, endPoint y: 441, distance: 135.3
click at [750, 352] on text "8" at bounding box center [747, 353] width 10 height 23
click at [556, 285] on input "e. 8" at bounding box center [555, 281] width 1 height 8
radio input "true"
click at [593, 476] on button "Next" at bounding box center [555, 471] width 151 height 37
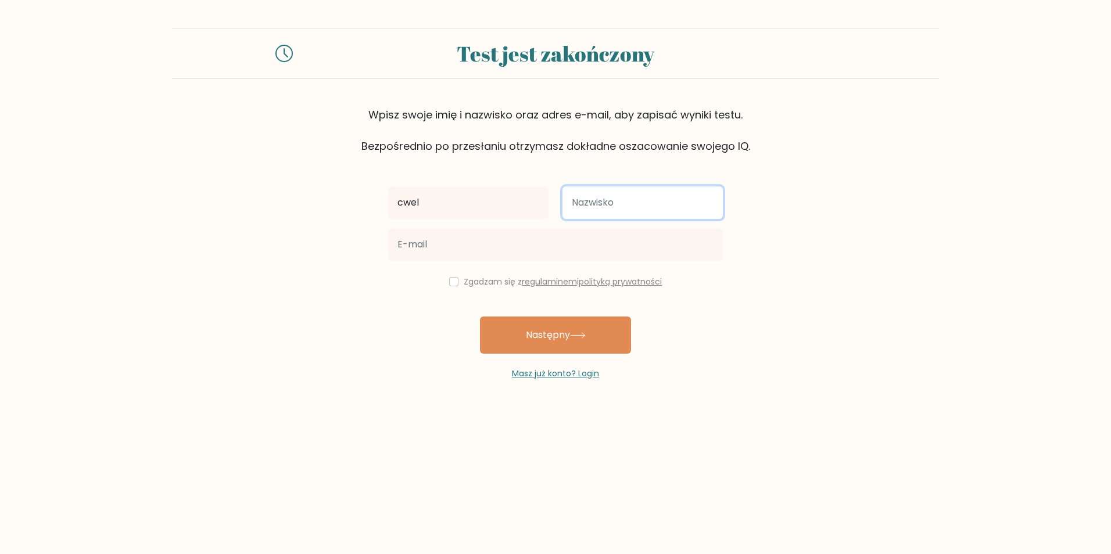
click at [603, 207] on input "text" at bounding box center [642, 203] width 160 height 33
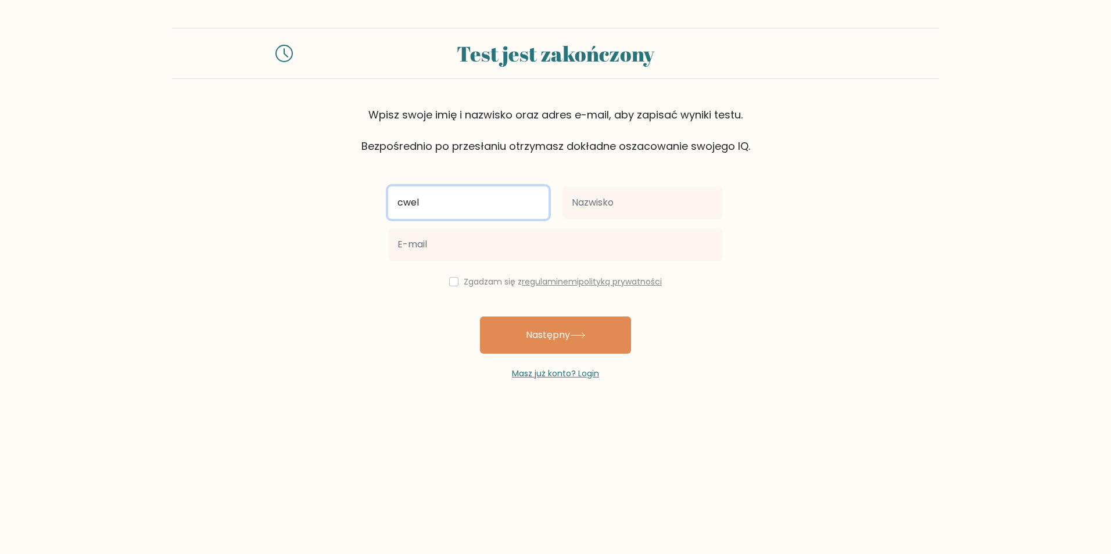
click at [454, 192] on input "cwel" at bounding box center [468, 203] width 160 height 33
type input "cwela"
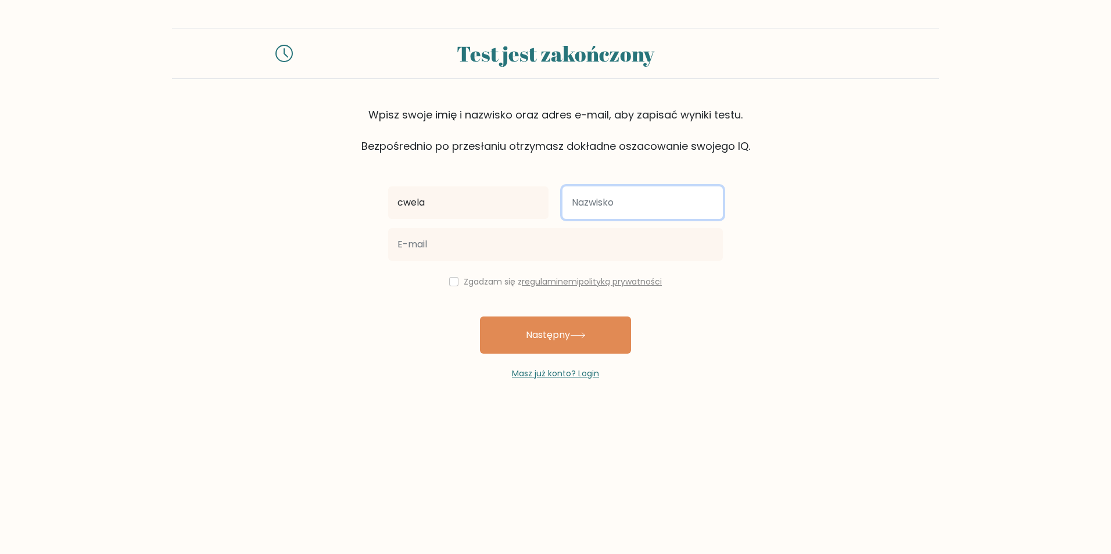
click at [616, 207] on input "text" at bounding box center [642, 203] width 160 height 33
type input "jebac"
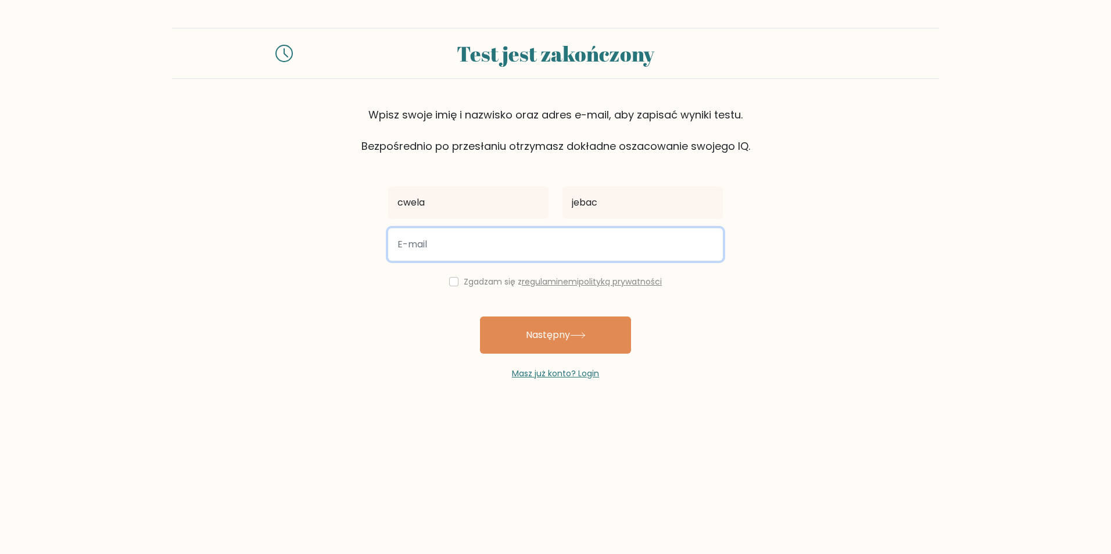
click at [506, 252] on input "email" at bounding box center [555, 244] width 335 height 33
type input "suderek.gt8@gmail.com"
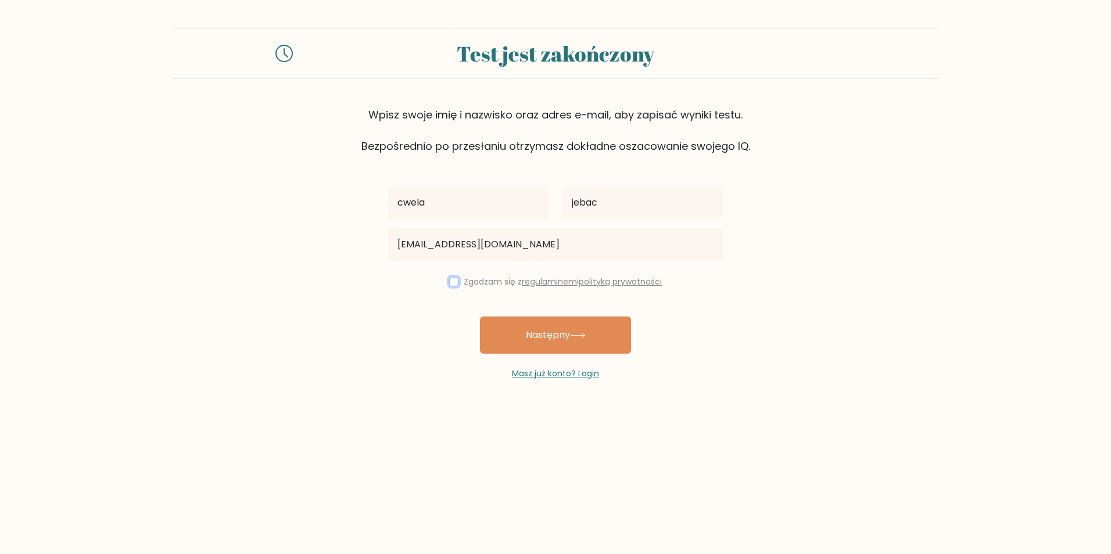
click at [450, 278] on input "checkbox" at bounding box center [453, 281] width 9 height 9
checkbox input "true"
click at [540, 329] on font "Następny" at bounding box center [548, 334] width 44 height 13
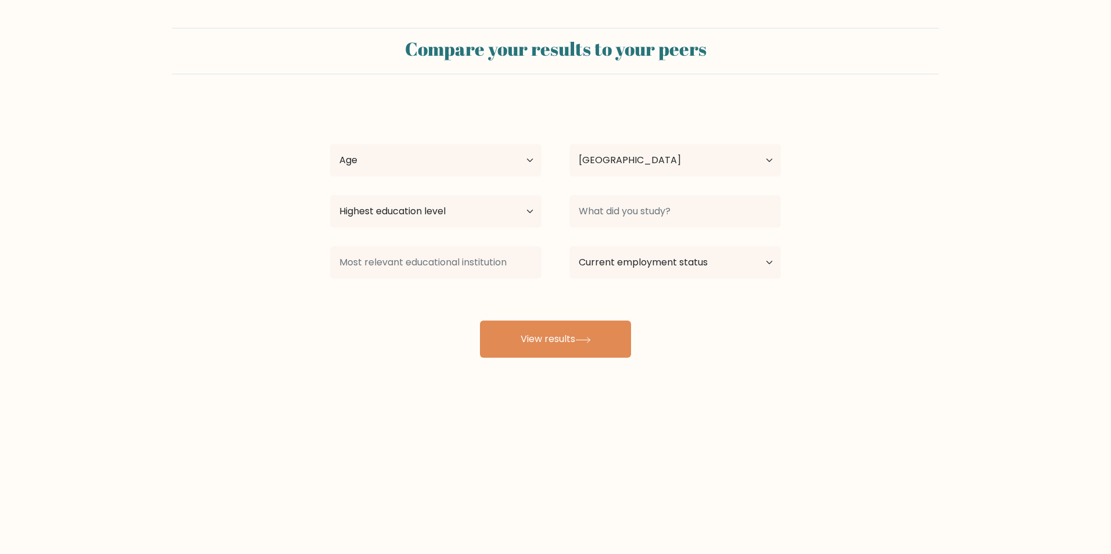
select select "PL"
click at [507, 164] on select "Age Under [DEMOGRAPHIC_DATA] [DEMOGRAPHIC_DATA] [DEMOGRAPHIC_DATA] [DEMOGRAPHIC…" at bounding box center [435, 160] width 211 height 33
select select "min_18"
click at [330, 144] on select "Age Under [DEMOGRAPHIC_DATA] [DEMOGRAPHIC_DATA] [DEMOGRAPHIC_DATA] [DEMOGRAPHIC…" at bounding box center [435, 160] width 211 height 33
click at [455, 214] on select "Highest education level No schooling Primary Lower Secondary Upper Secondary Oc…" at bounding box center [435, 211] width 211 height 33
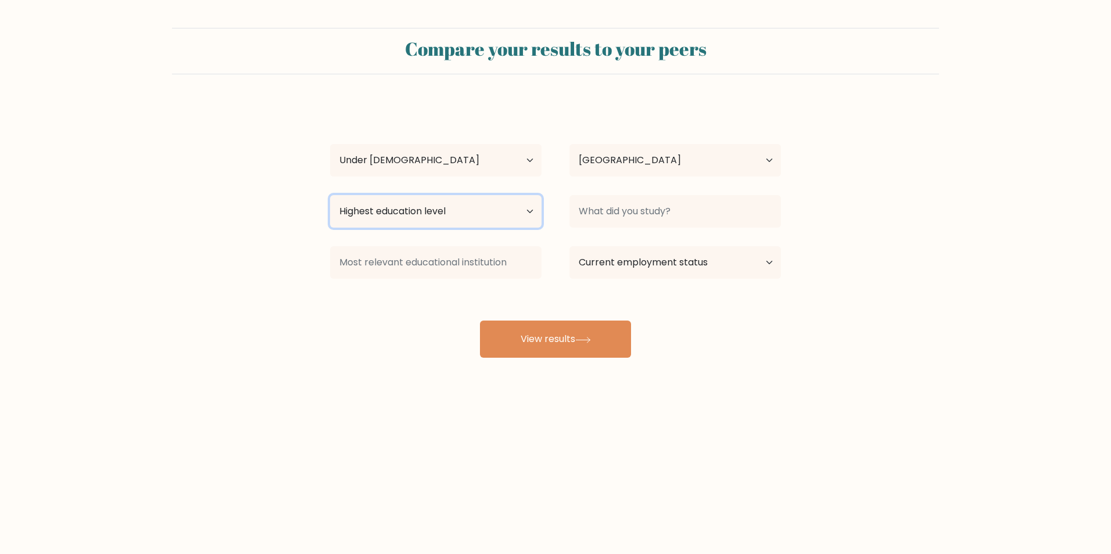
select select "lower_secondary"
click at [330, 195] on select "Highest education level No schooling Primary Lower Secondary Upper Secondary Oc…" at bounding box center [435, 211] width 211 height 33
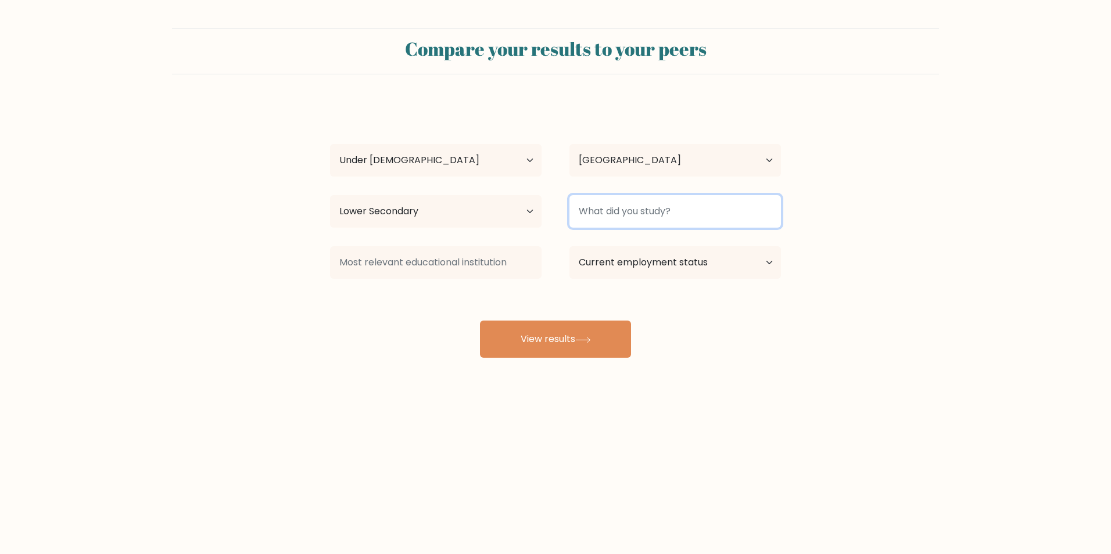
click at [687, 212] on input at bounding box center [674, 211] width 211 height 33
click at [581, 208] on input "konfident" at bounding box center [674, 211] width 211 height 33
click at [582, 209] on input "konfident" at bounding box center [674, 211] width 211 height 33
type input "confident"
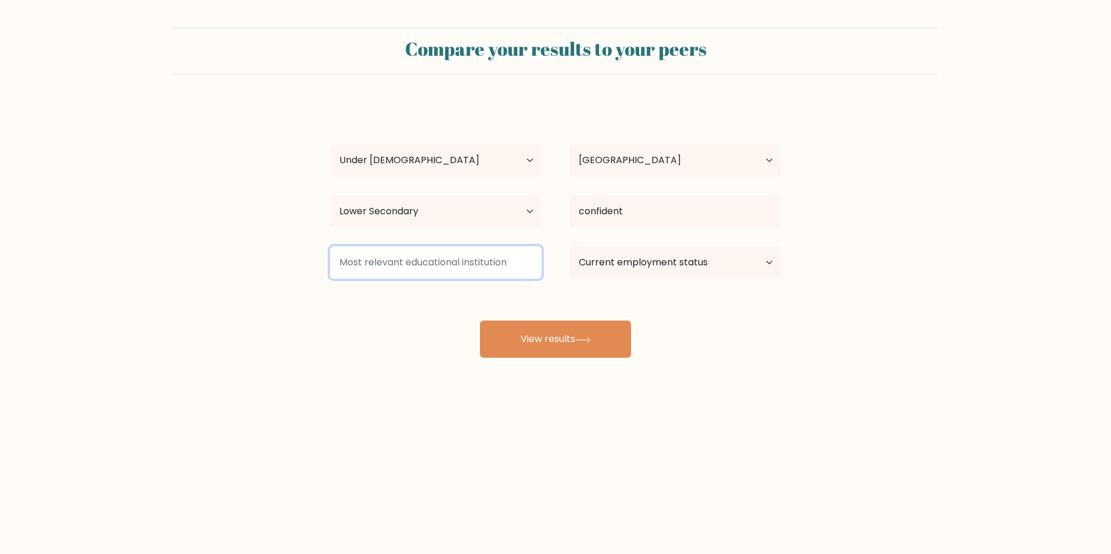
click at [471, 261] on input at bounding box center [435, 262] width 211 height 33
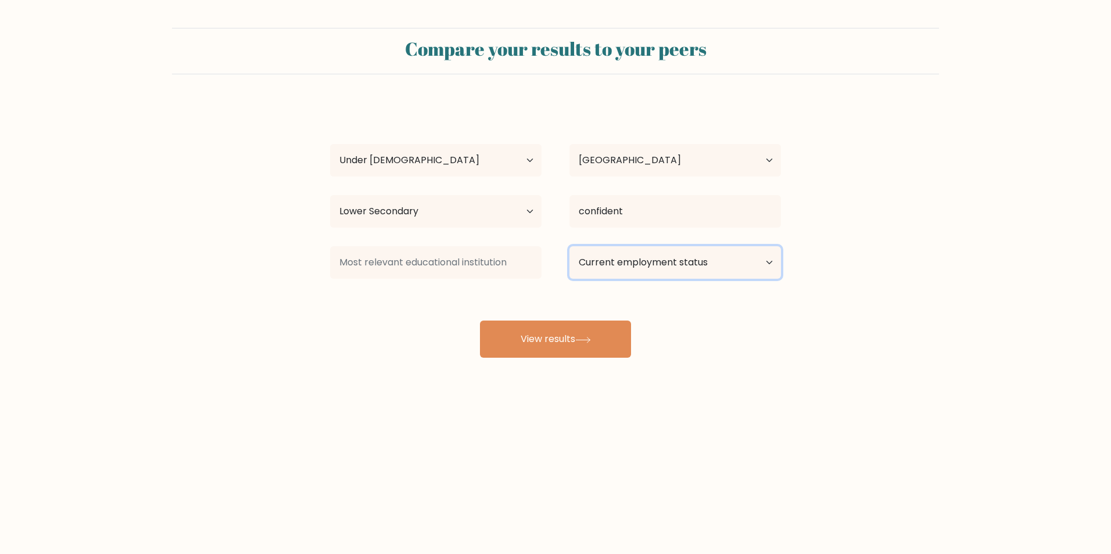
click at [734, 254] on select "Current employment status Employed Student Retired Other / prefer not to answer" at bounding box center [674, 262] width 211 height 33
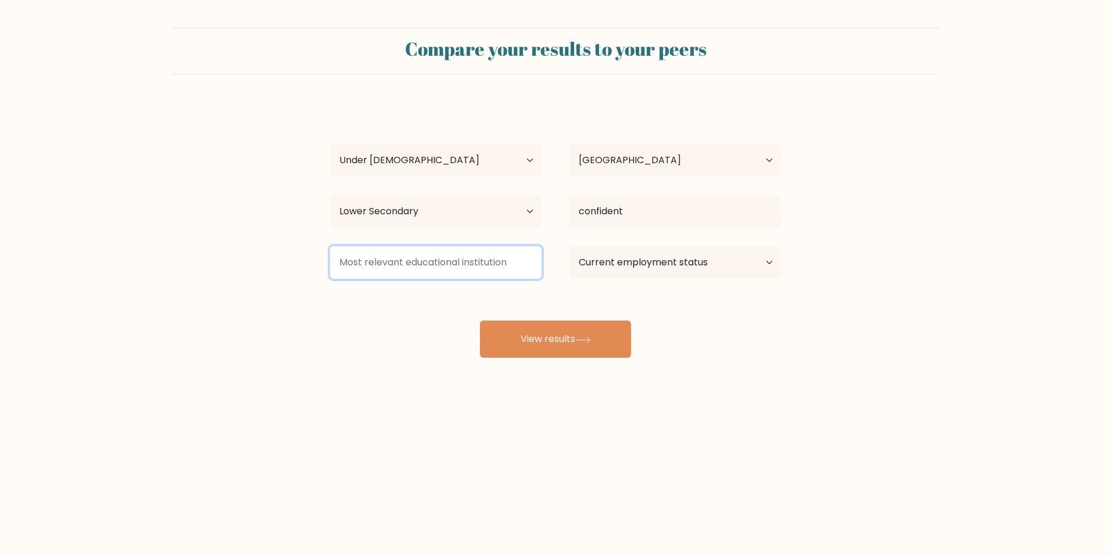
click at [463, 252] on input at bounding box center [435, 262] width 211 height 33
type input "abcd"
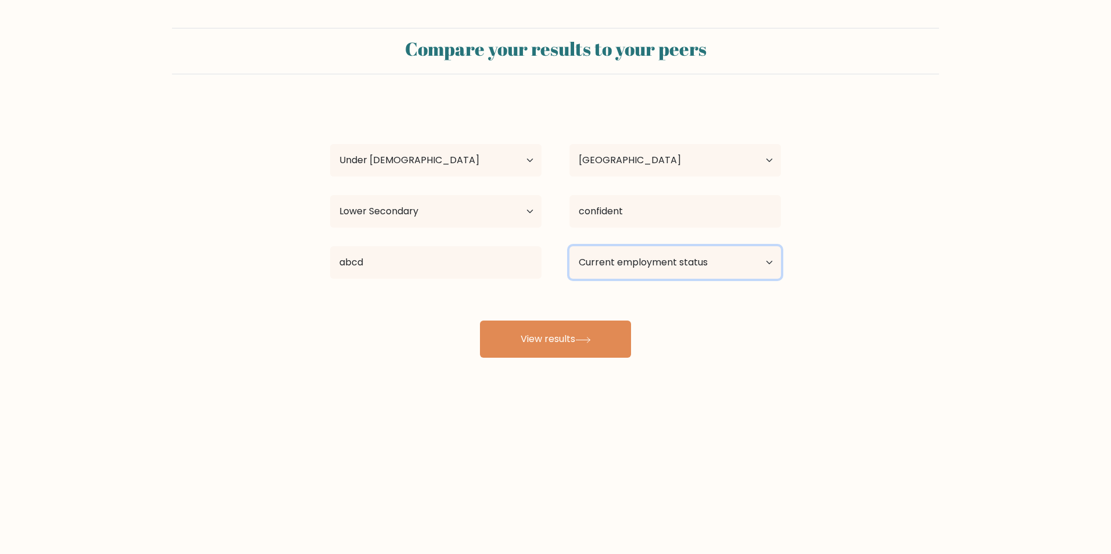
click at [674, 254] on select "Current employment status Employed Student Retired Other / prefer not to answer" at bounding box center [674, 262] width 211 height 33
select select "student"
click at [569, 246] on select "Current employment status Employed Student Retired Other / prefer not to answer" at bounding box center [674, 262] width 211 height 33
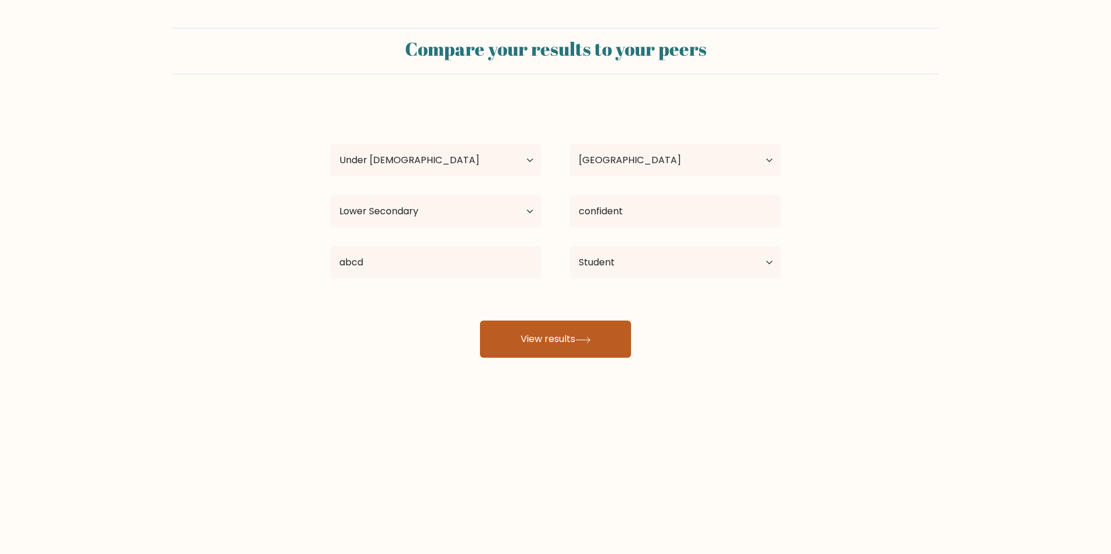
click at [586, 343] on button "View results" at bounding box center [555, 339] width 151 height 37
